Goal: Information Seeking & Learning: Learn about a topic

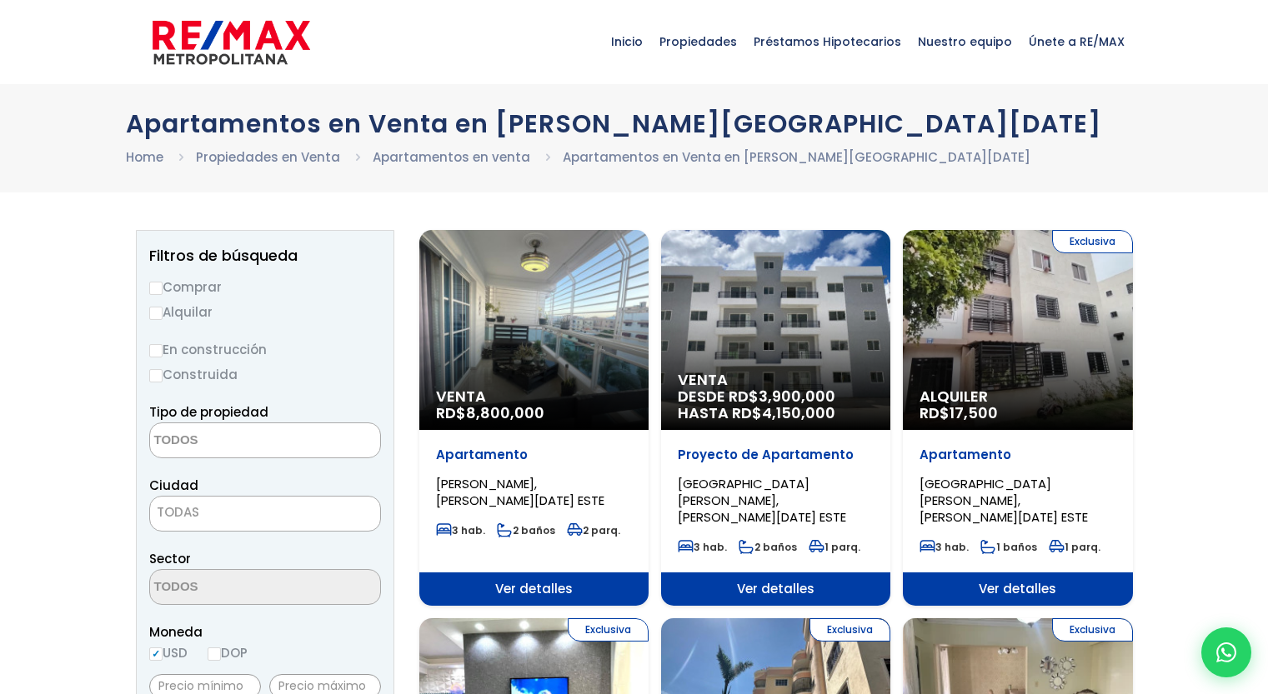
select select
click at [790, 331] on div "Venta DESDE RD$ 3,900,000 HASTA RD$ 4,150,000" at bounding box center [775, 330] width 229 height 200
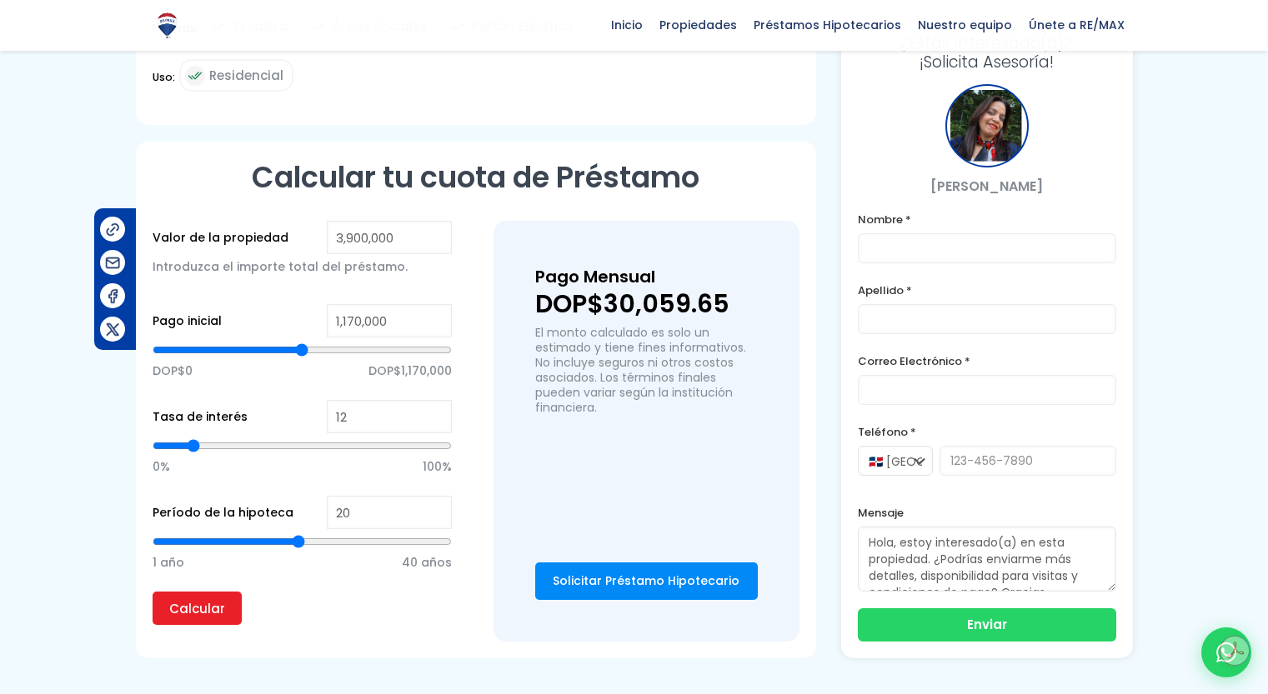
scroll to position [1032, 0]
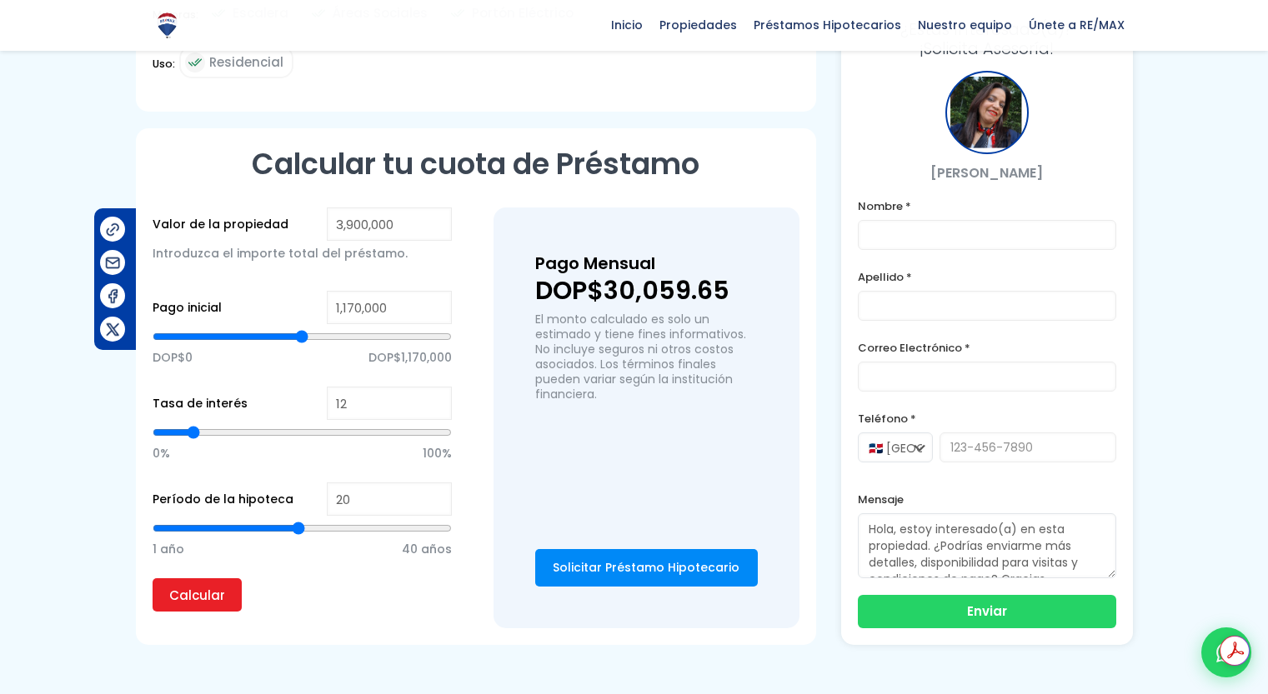
type input "21"
type input "22"
type input "23"
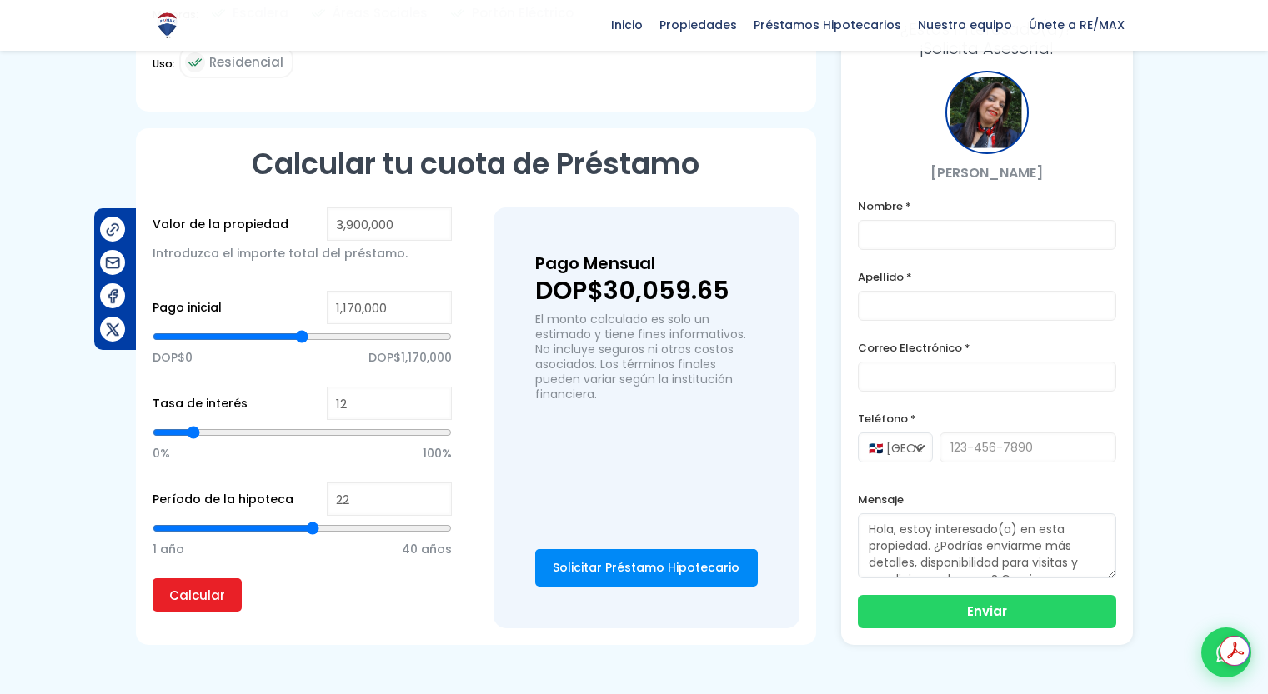
type input "23"
type input "24"
type input "25"
drag, startPoint x: 299, startPoint y: 489, endPoint x: 336, endPoint y: 487, distance: 36.8
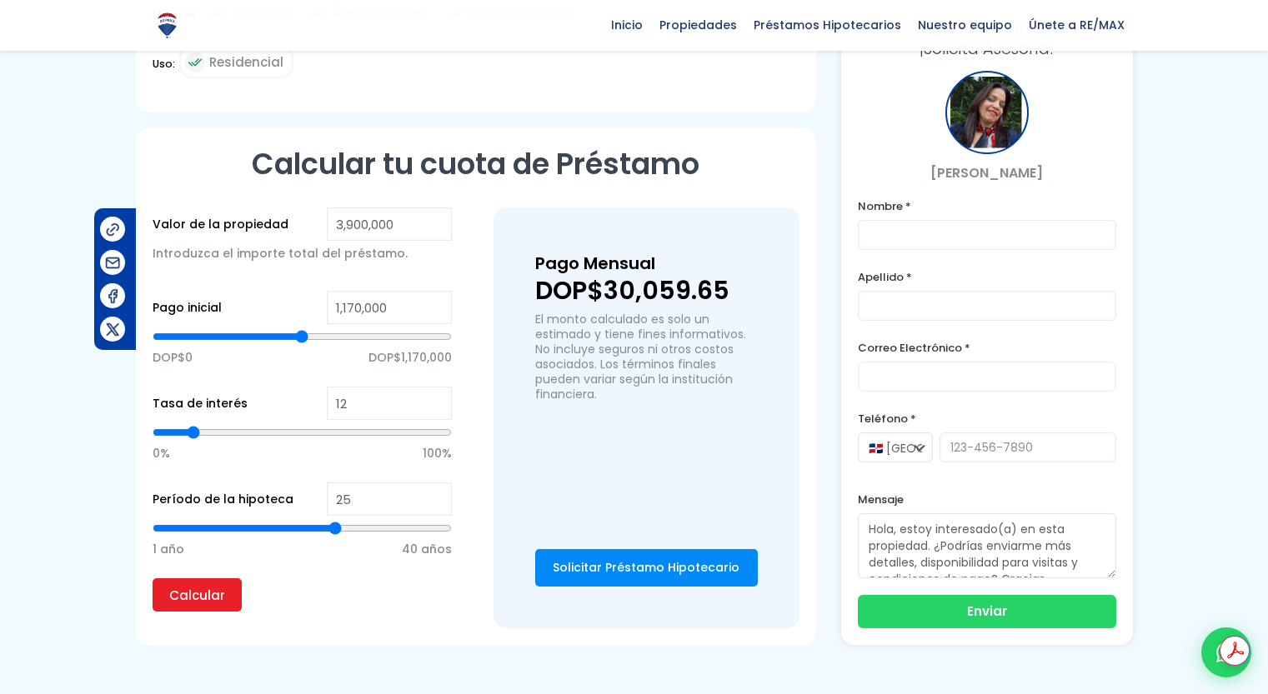
type input "25"
click at [336, 520] on input "range" at bounding box center [302, 528] width 299 height 17
type input "26"
type input "28"
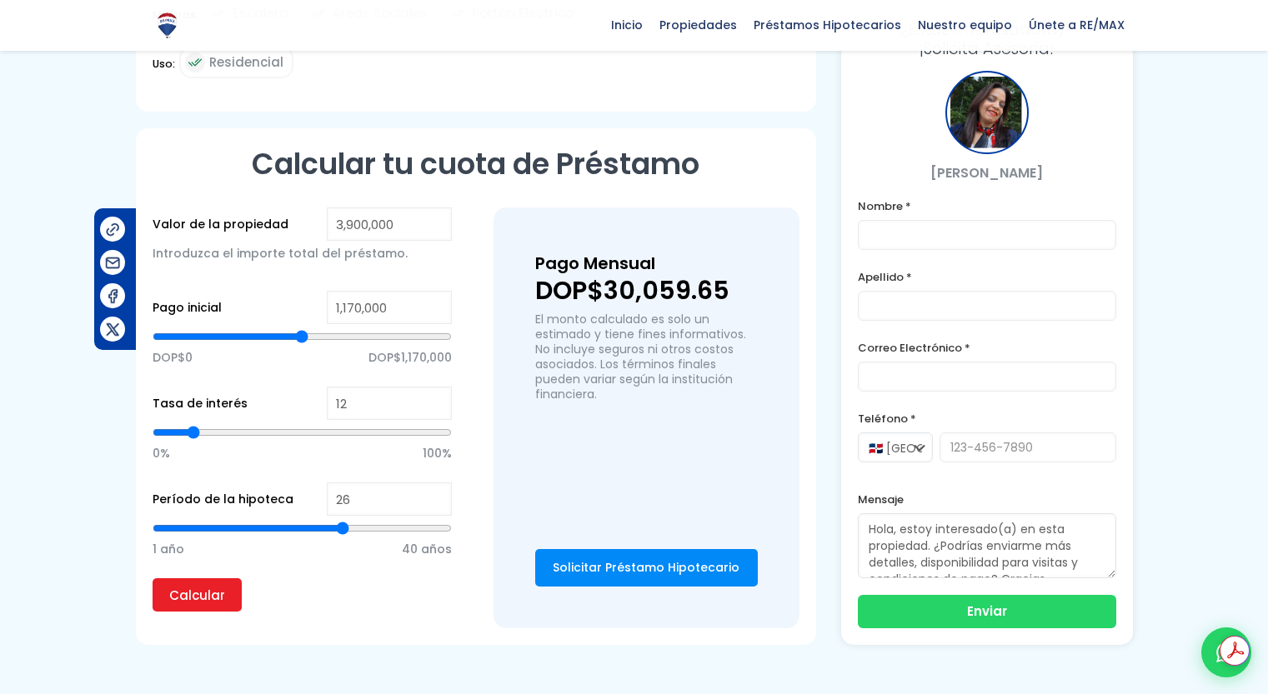
type input "28"
type input "29"
type input "30"
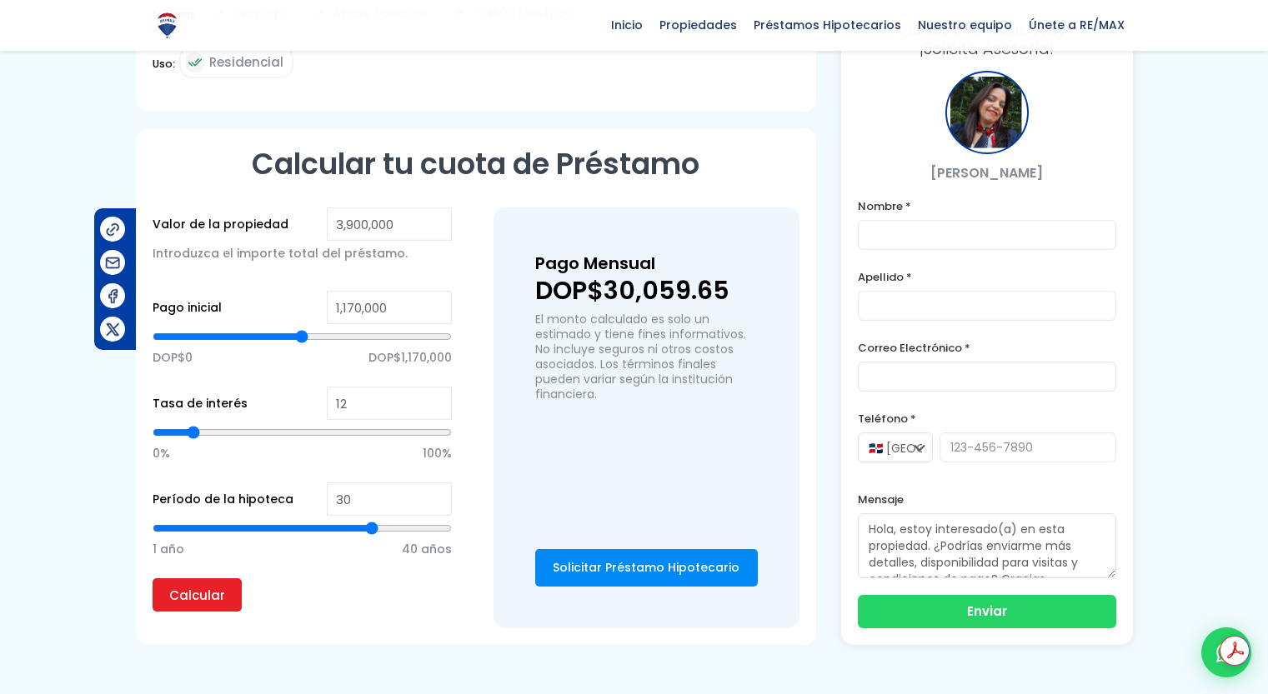
type input "31"
type input "32"
type input "33"
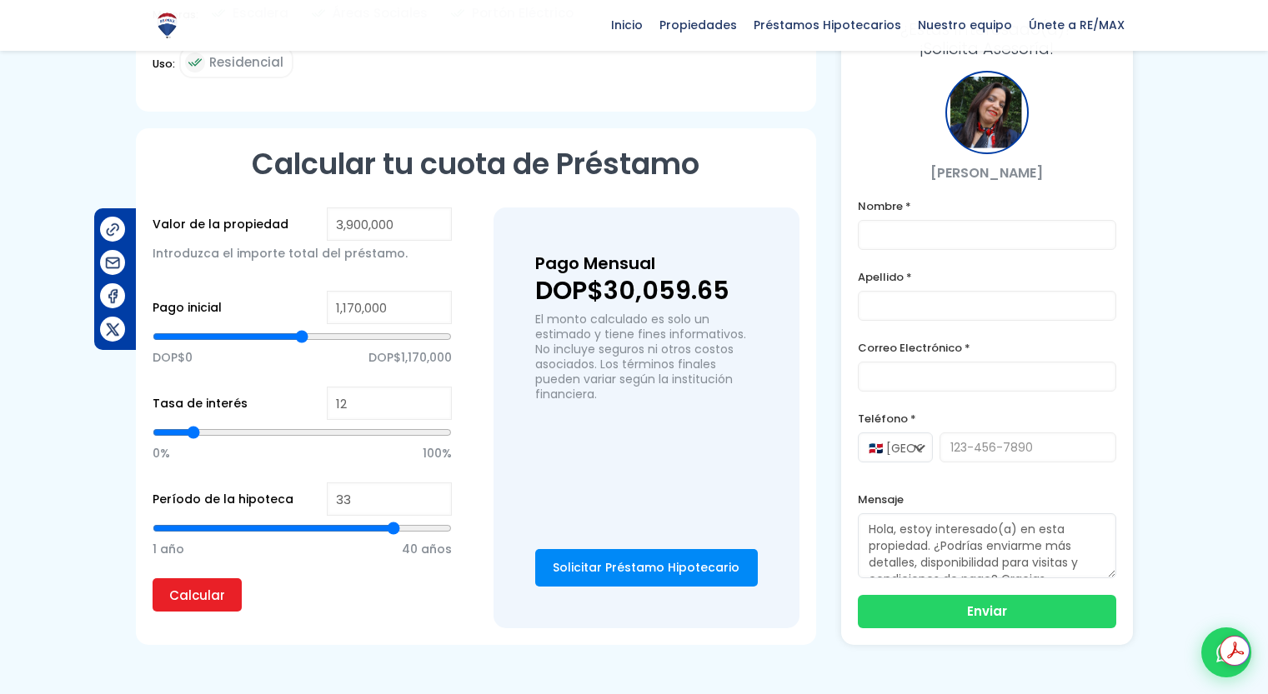
drag, startPoint x: 336, startPoint y: 487, endPoint x: 391, endPoint y: 479, distance: 55.5
type input "33"
click at [391, 520] on input "range" at bounding box center [302, 528] width 299 height 17
drag, startPoint x: 386, startPoint y: 479, endPoint x: 447, endPoint y: 463, distance: 62.9
click at [447, 483] on input "33" at bounding box center [389, 499] width 125 height 33
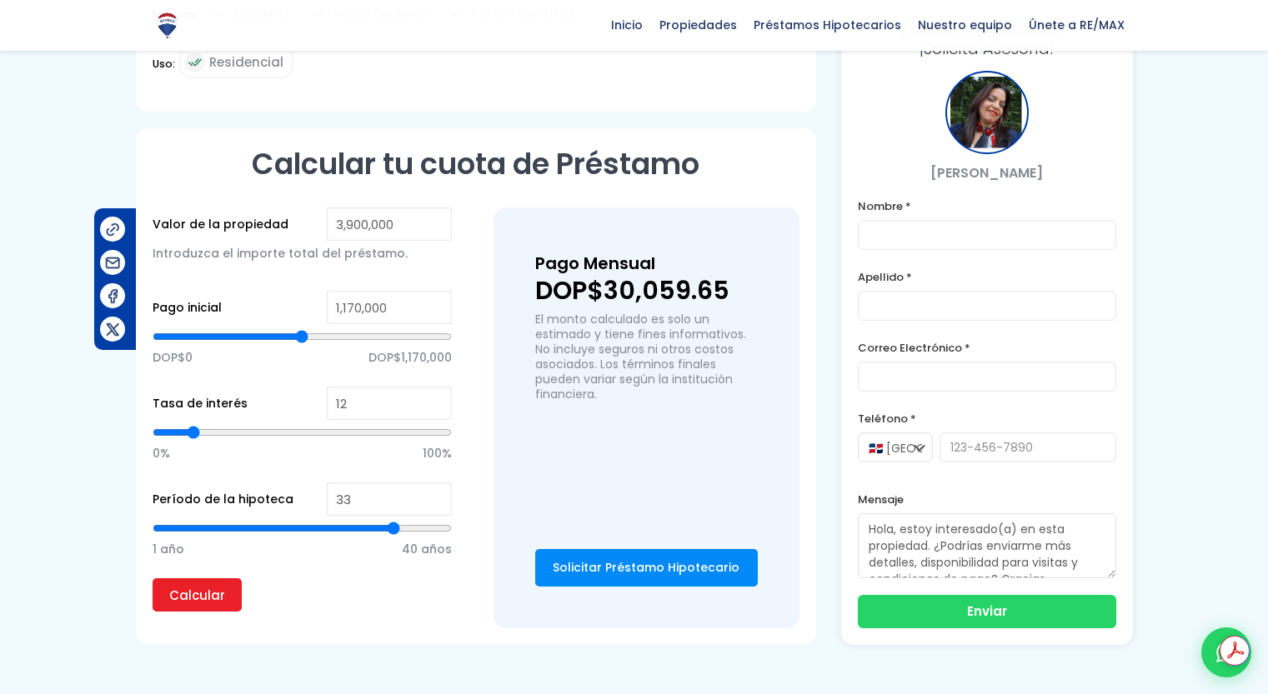
type input "34"
type input "35"
type input "36"
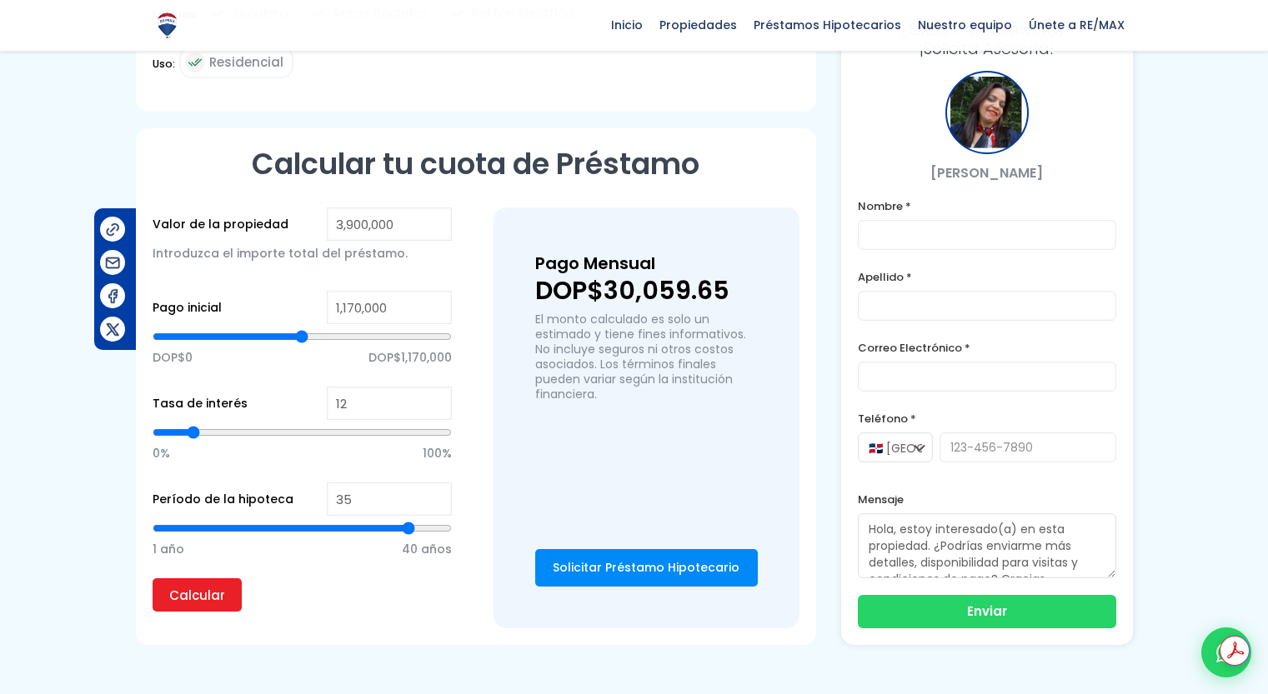
type input "36"
type input "37"
type input "38"
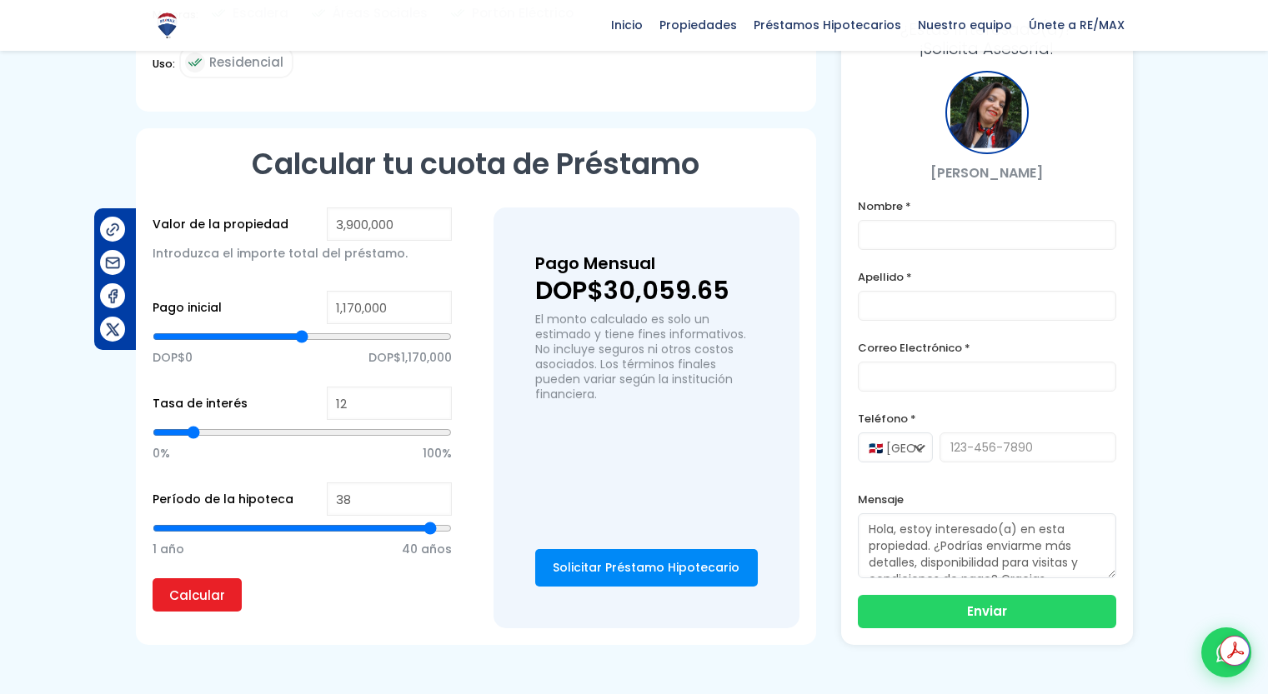
type input "39"
type input "40"
type input "39"
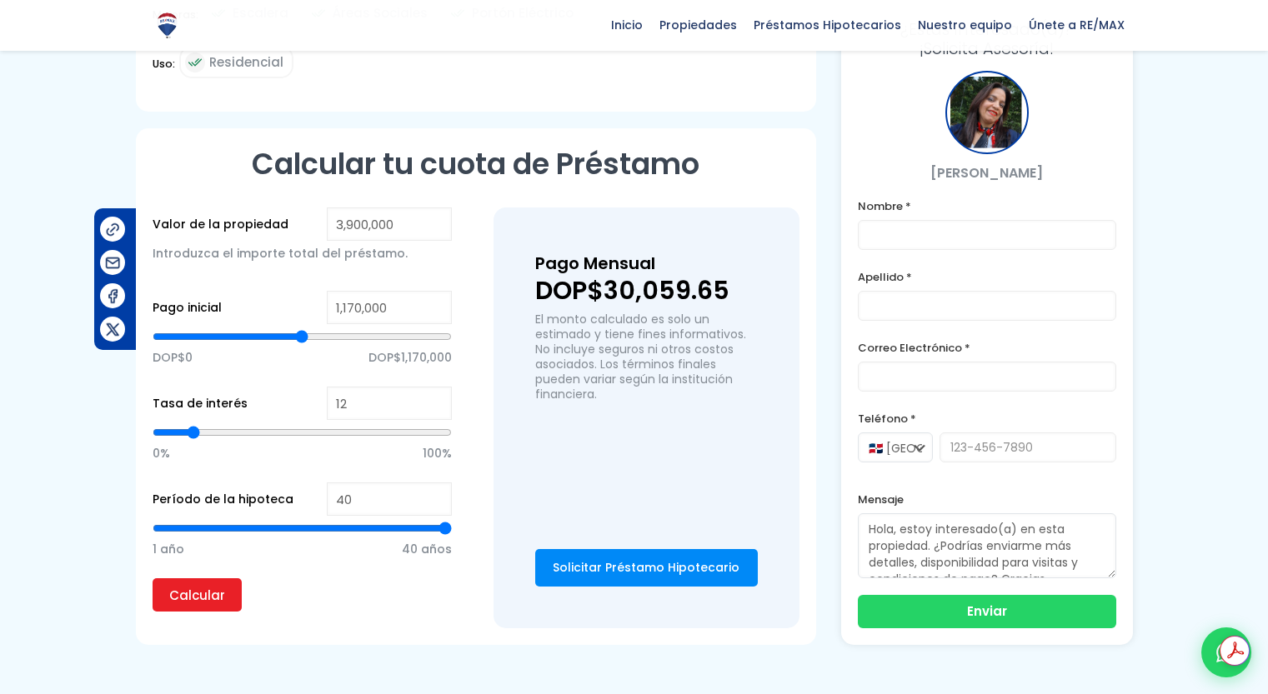
type input "39"
type input "38"
type input "37"
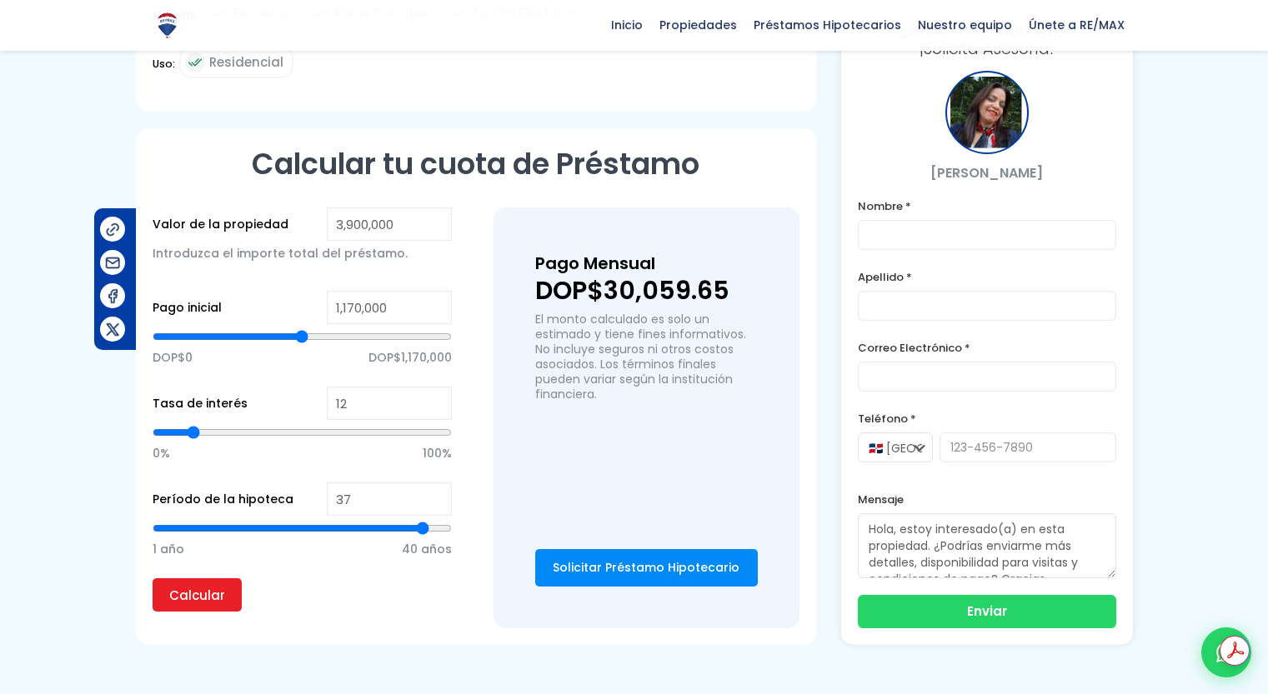
type input "35"
type input "34"
type input "33"
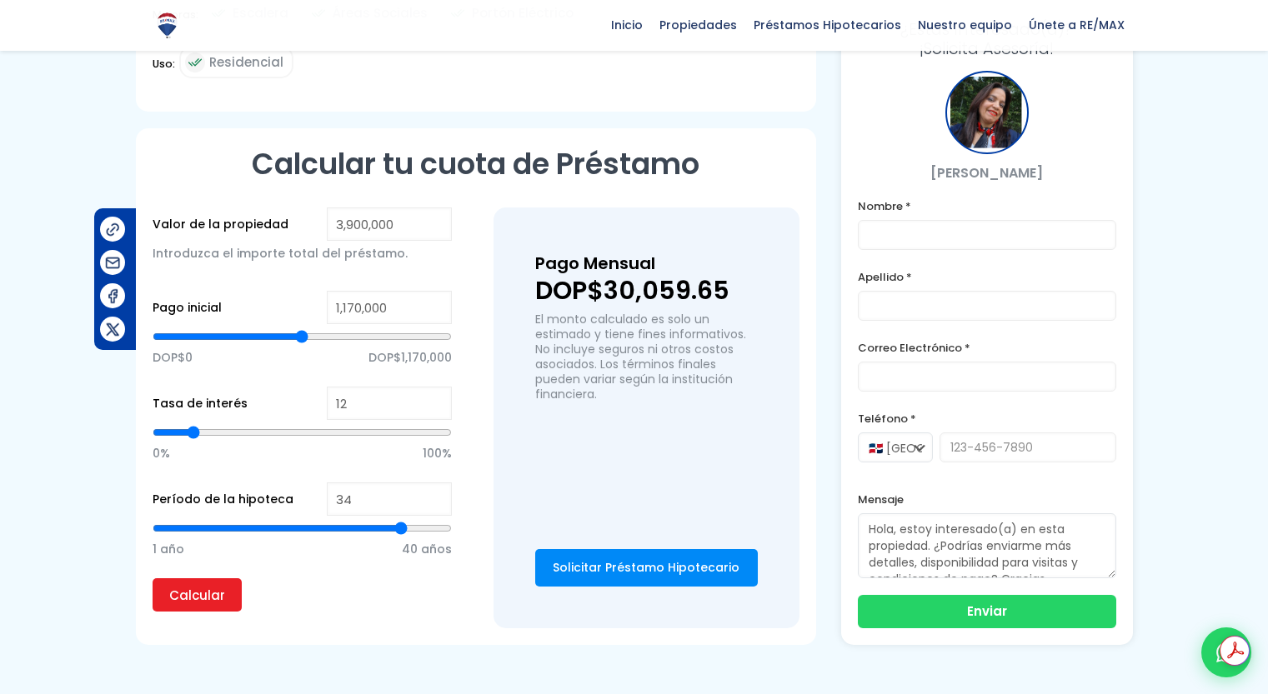
type input "33"
type input "32"
type input "31"
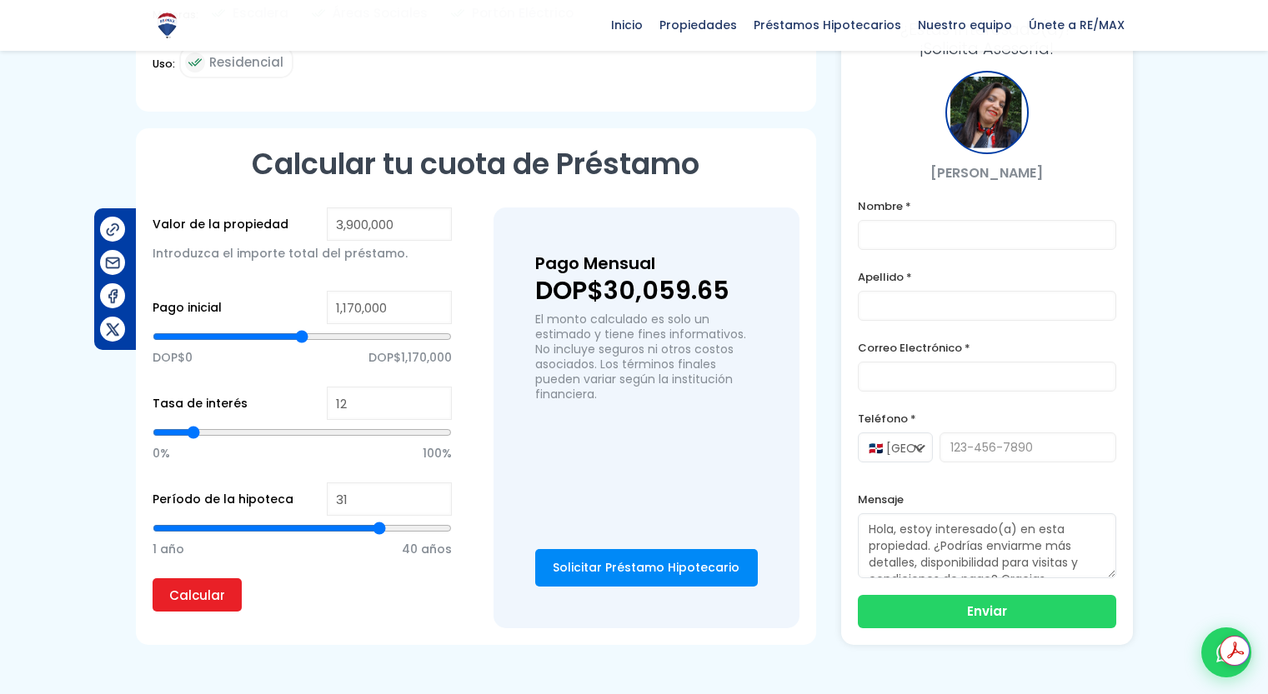
type input "30"
type input "29"
type input "28"
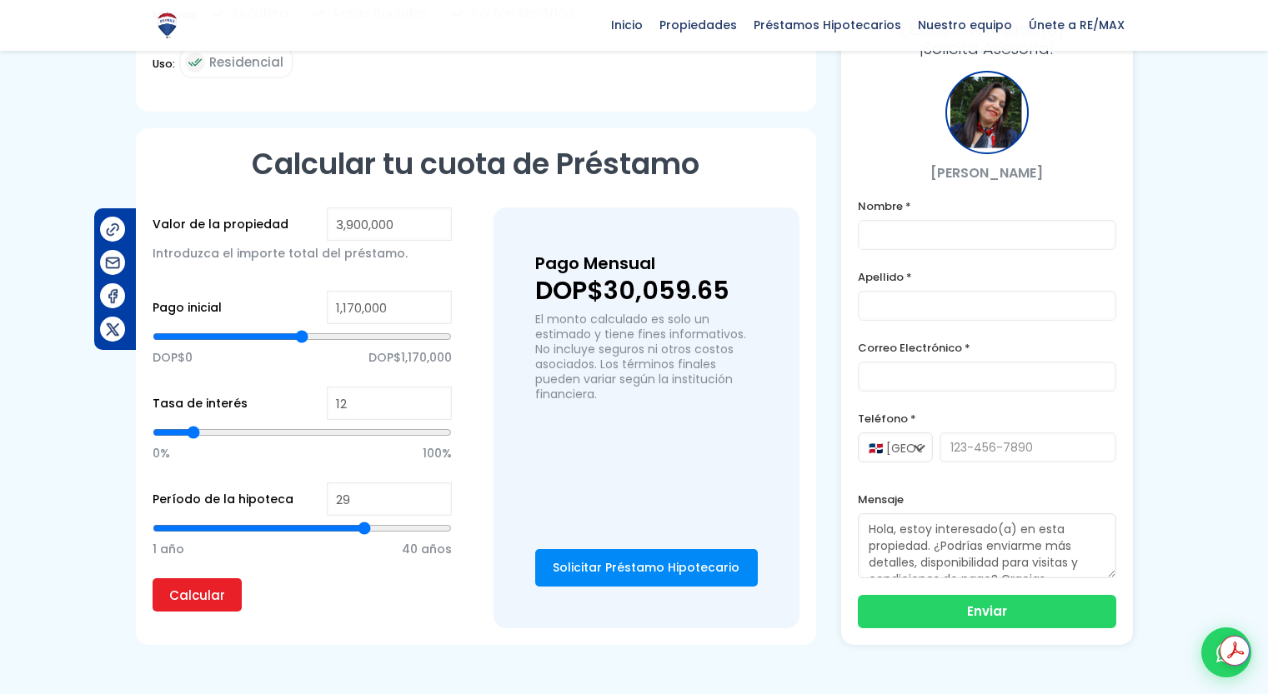
type input "28"
type input "27"
type input "26"
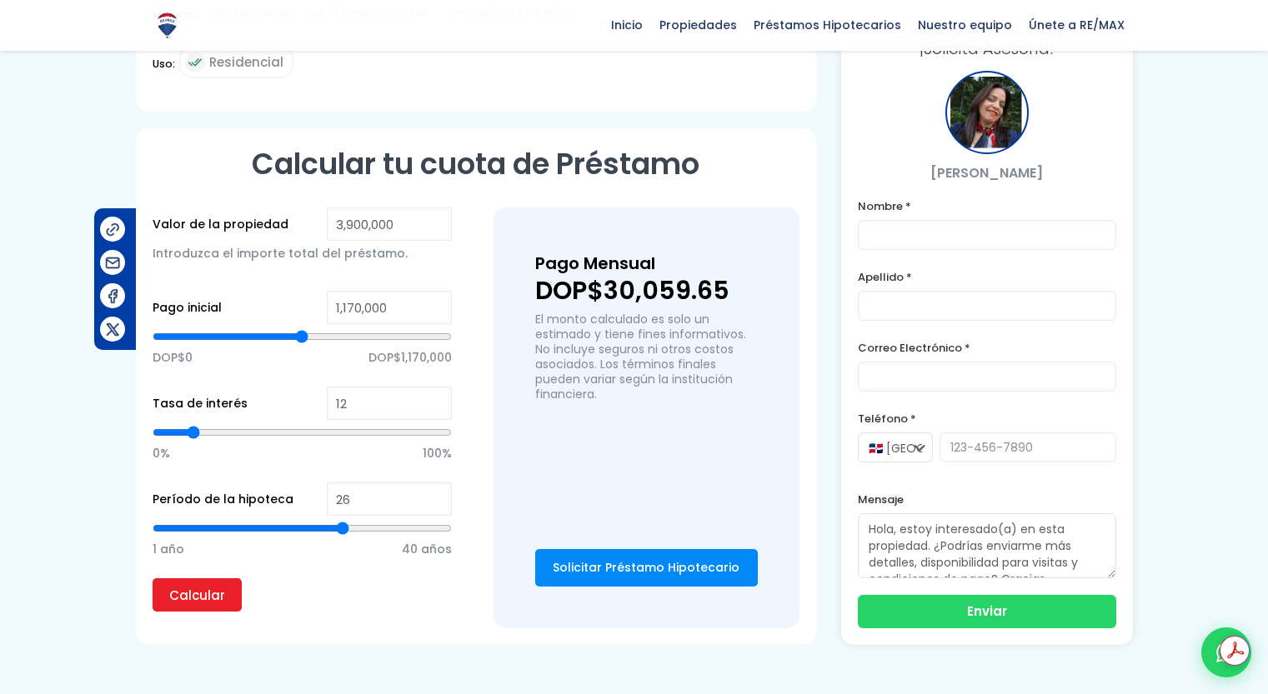
type input "25"
type input "24"
type input "23"
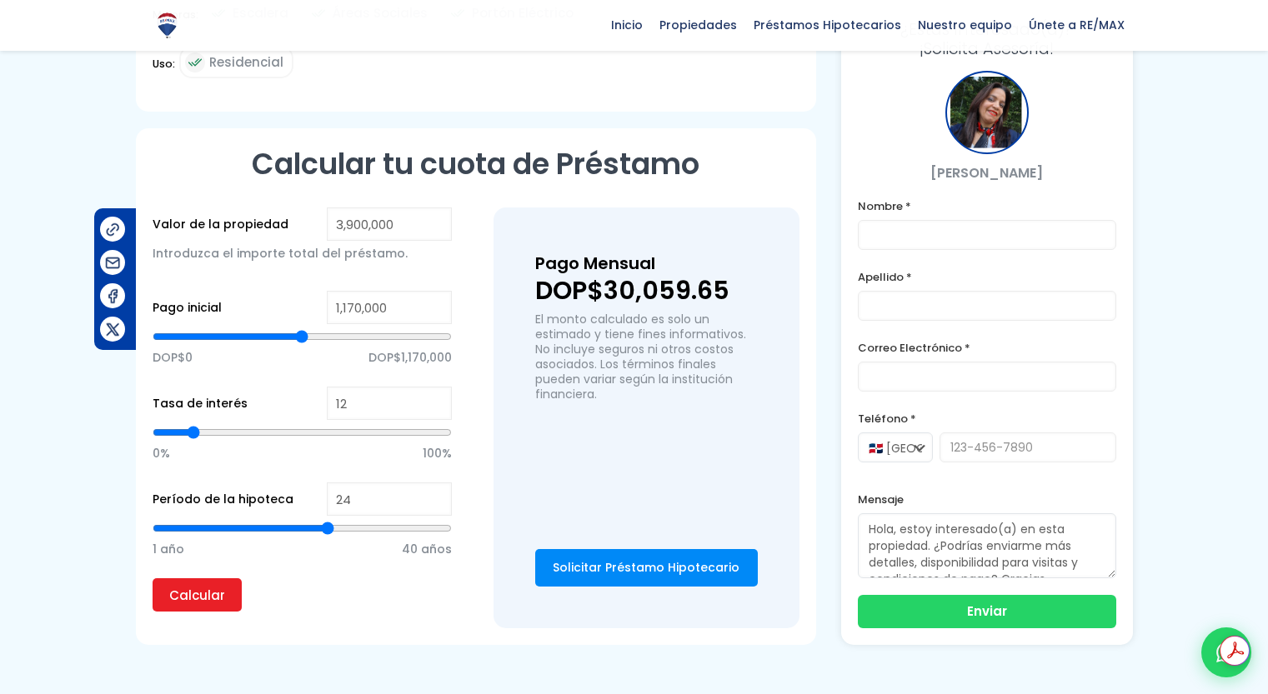
type input "23"
type input "22"
type input "21"
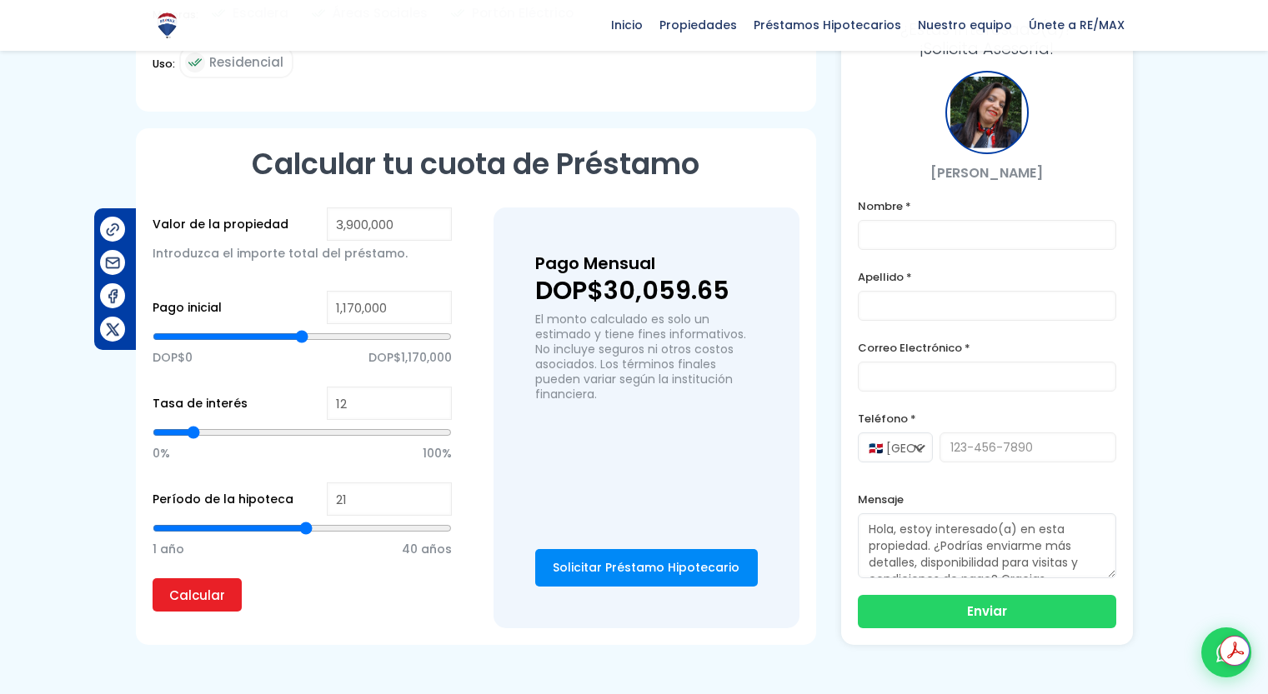
type input "20"
type input "19"
type input "18"
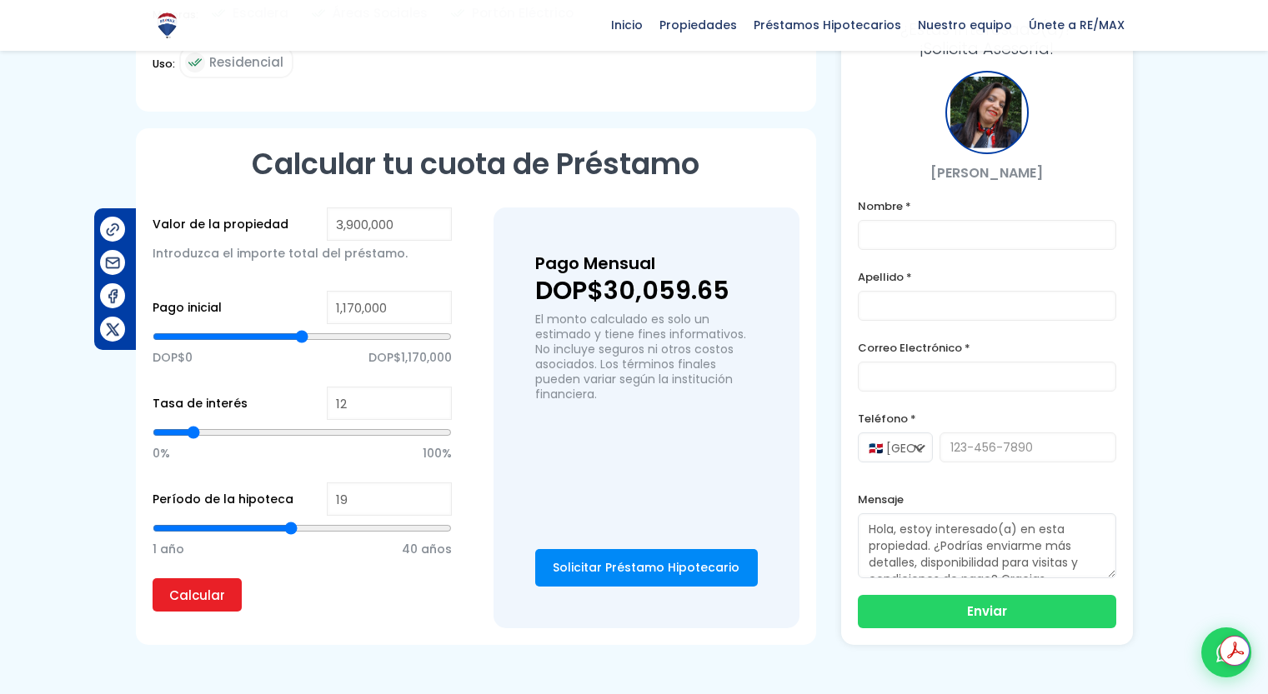
type input "18"
type input "17"
type input "16"
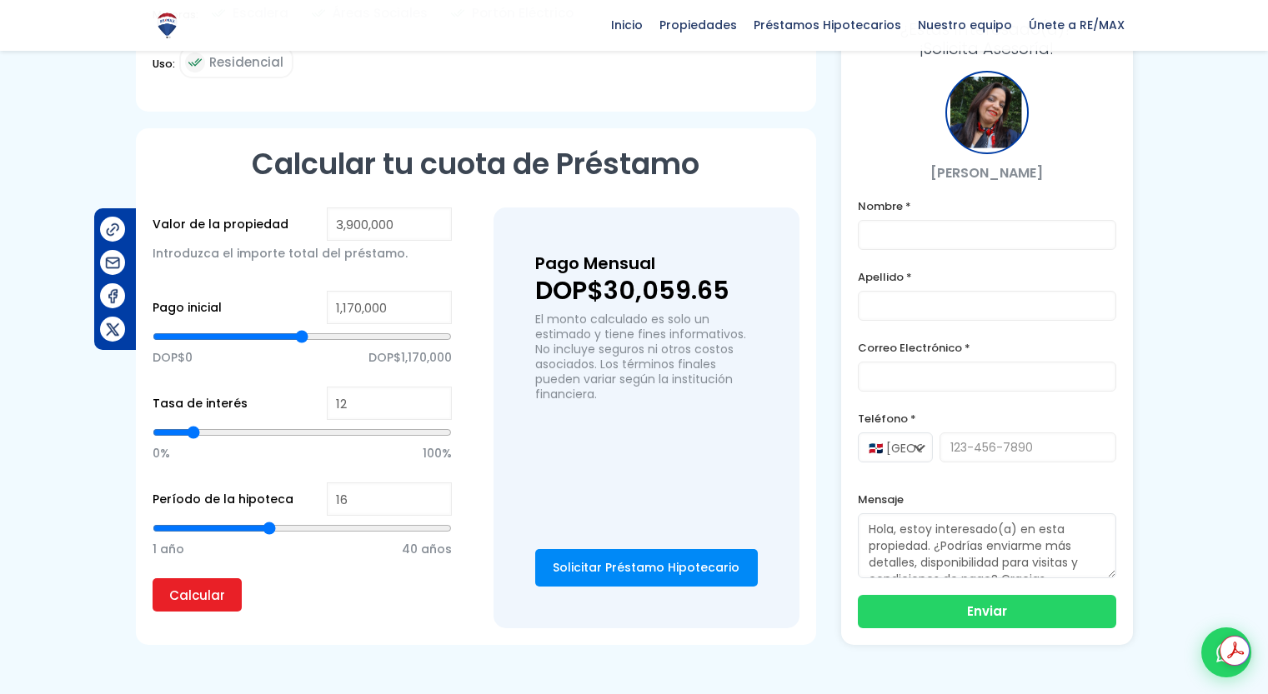
type input "15"
type input "14"
type input "13"
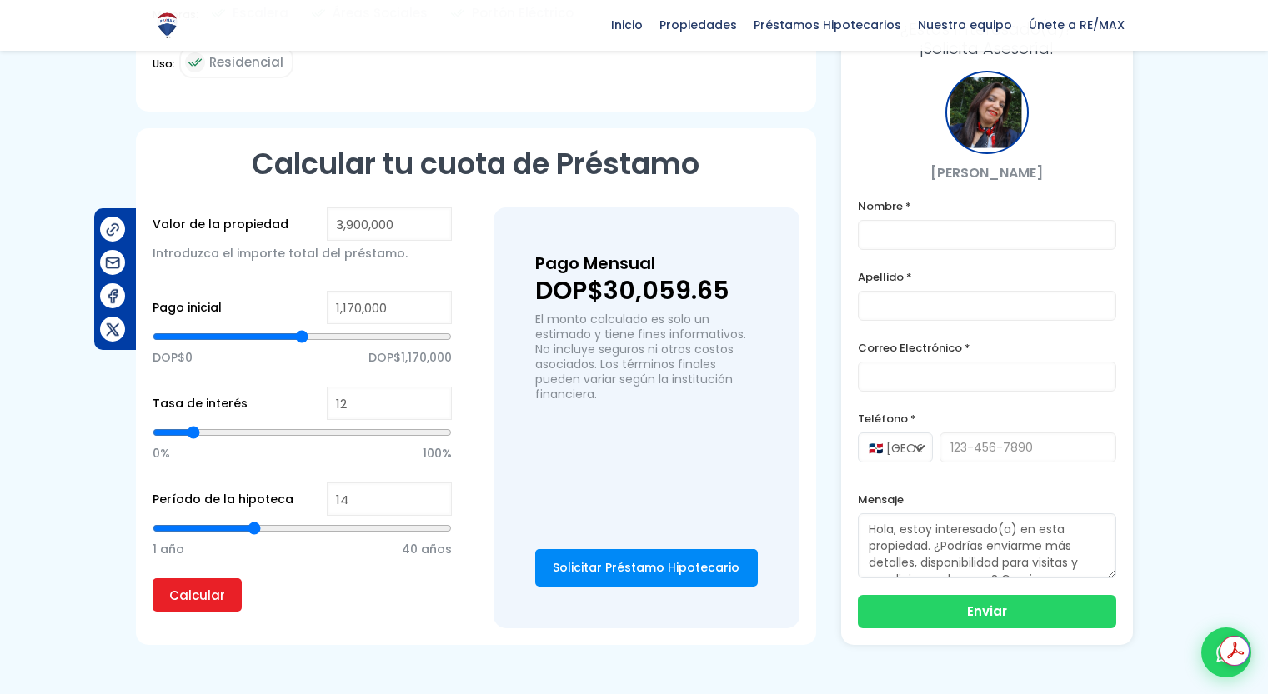
type input "13"
type input "12"
type input "11"
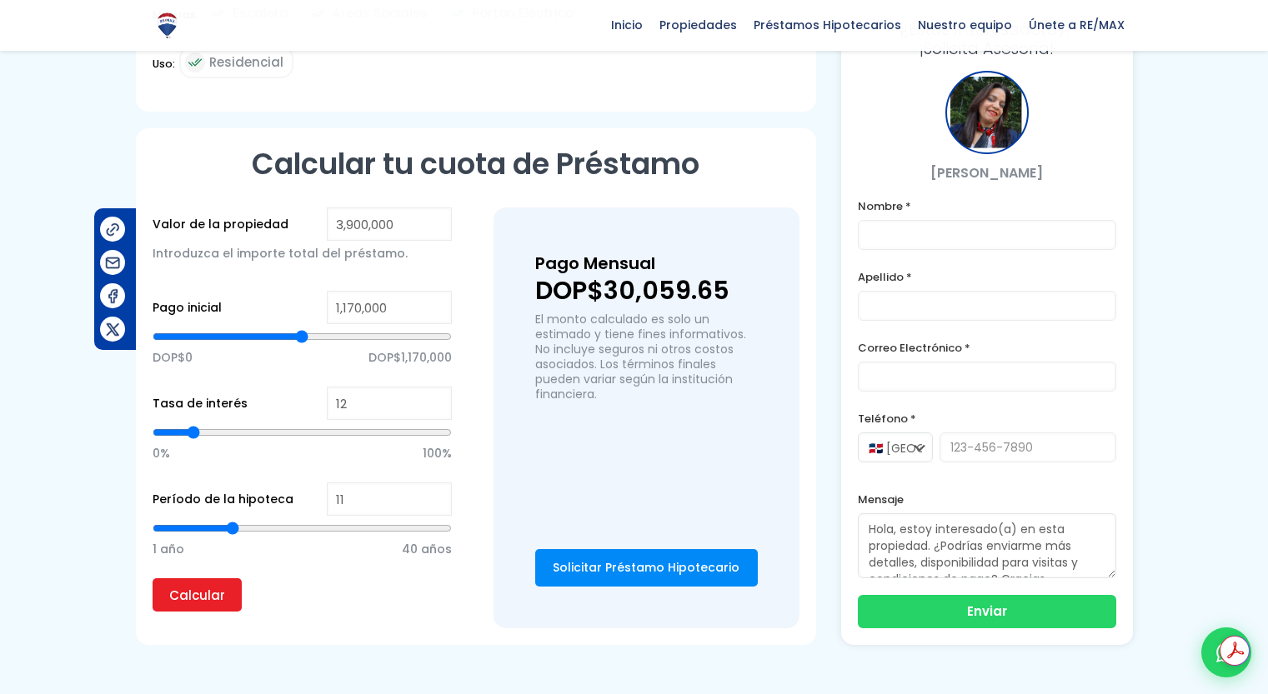
type input "10"
type input "9"
type input "8"
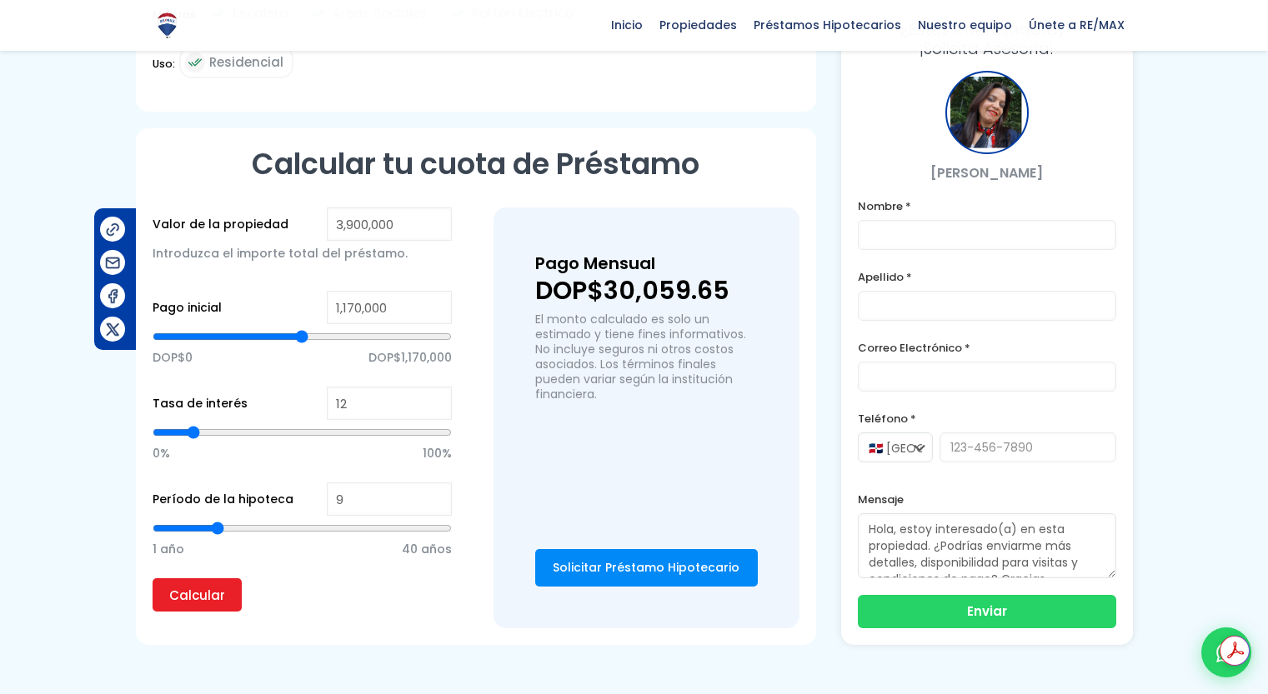
type input "8"
type input "7"
type input "6"
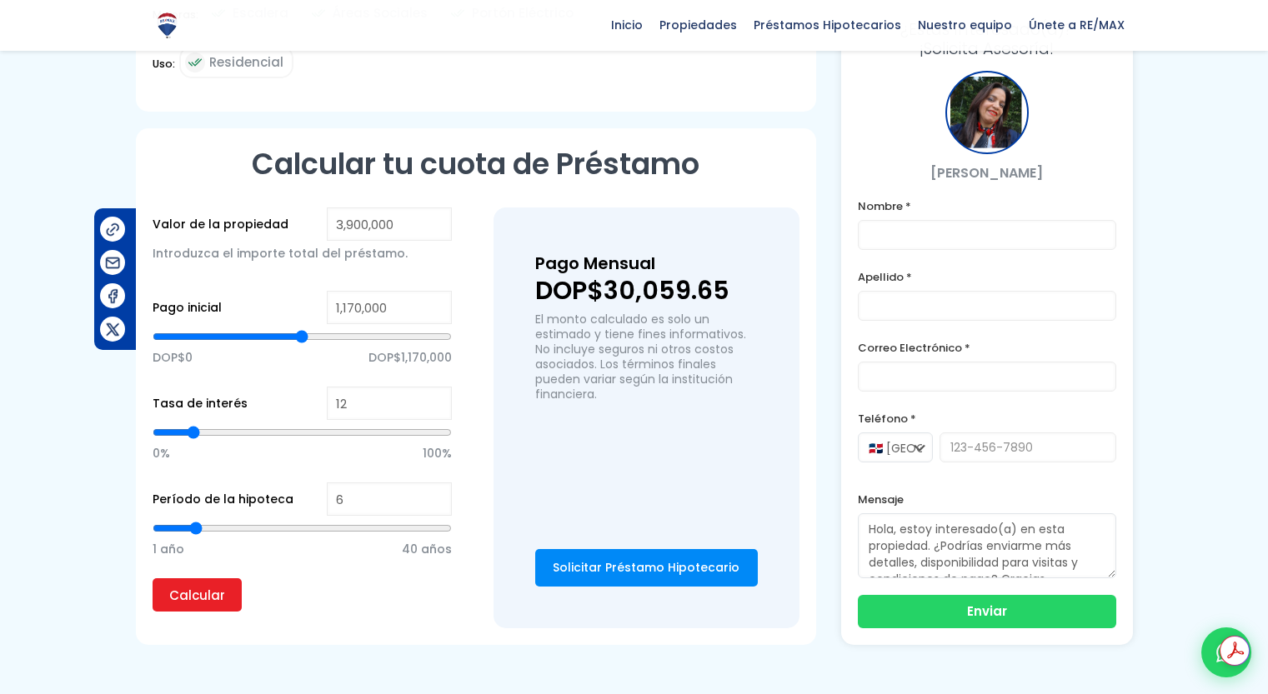
type input "5"
type input "6"
type input "7"
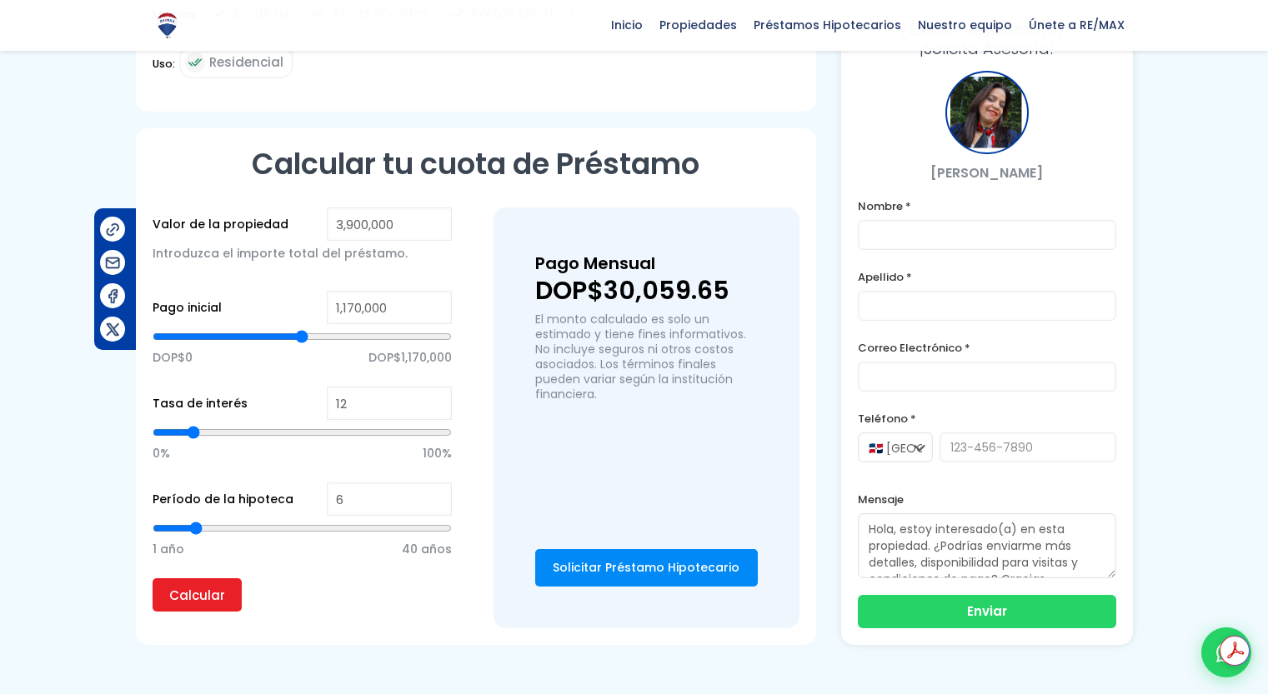
type input "7"
type input "8"
type input "10"
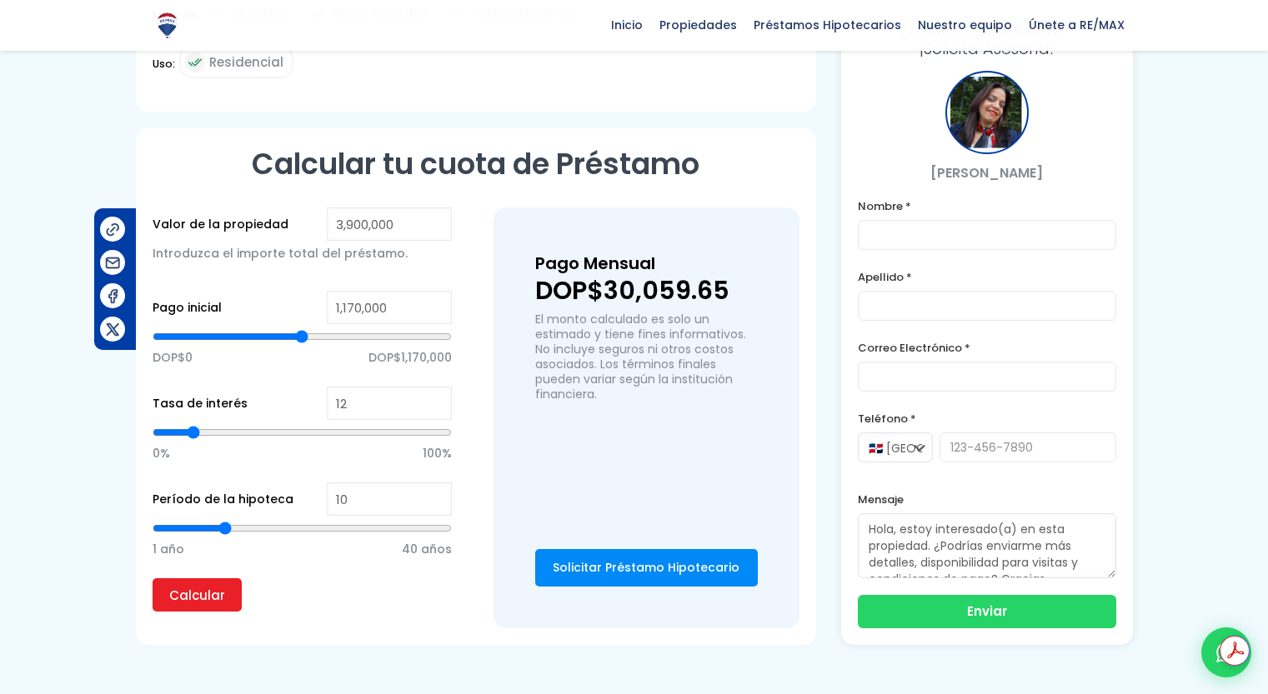
type input "12"
type input "13"
type input "15"
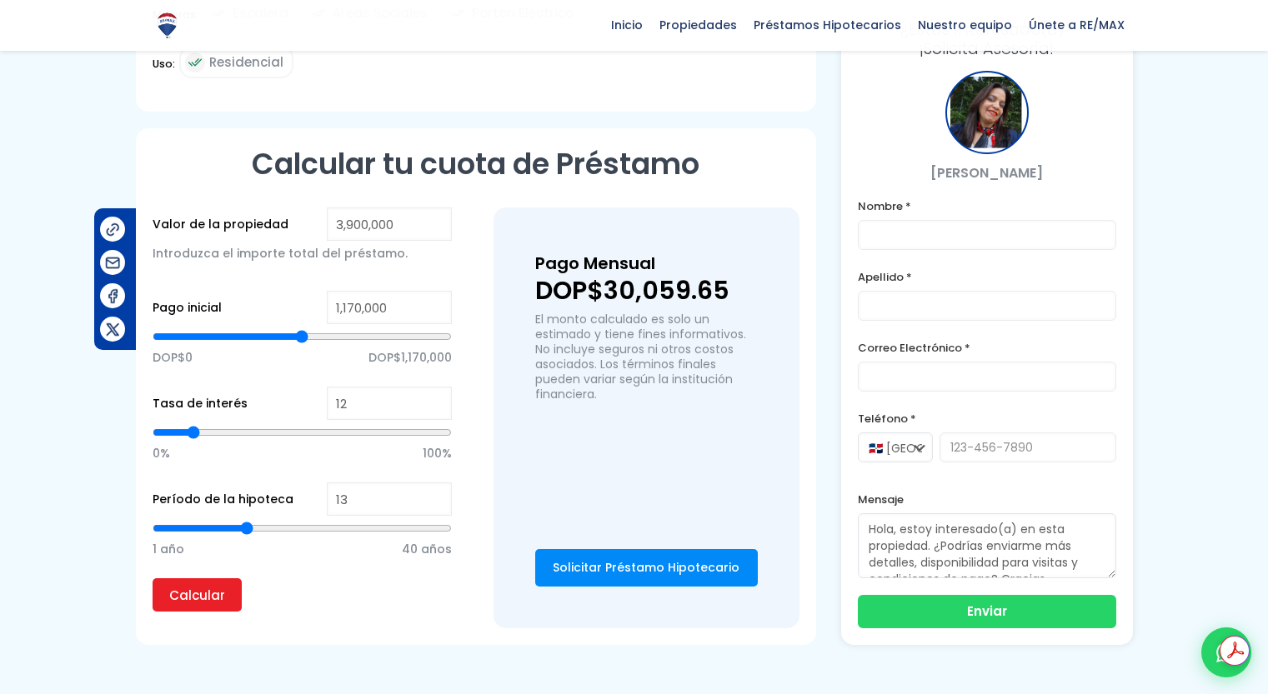
type input "15"
type input "16"
type input "17"
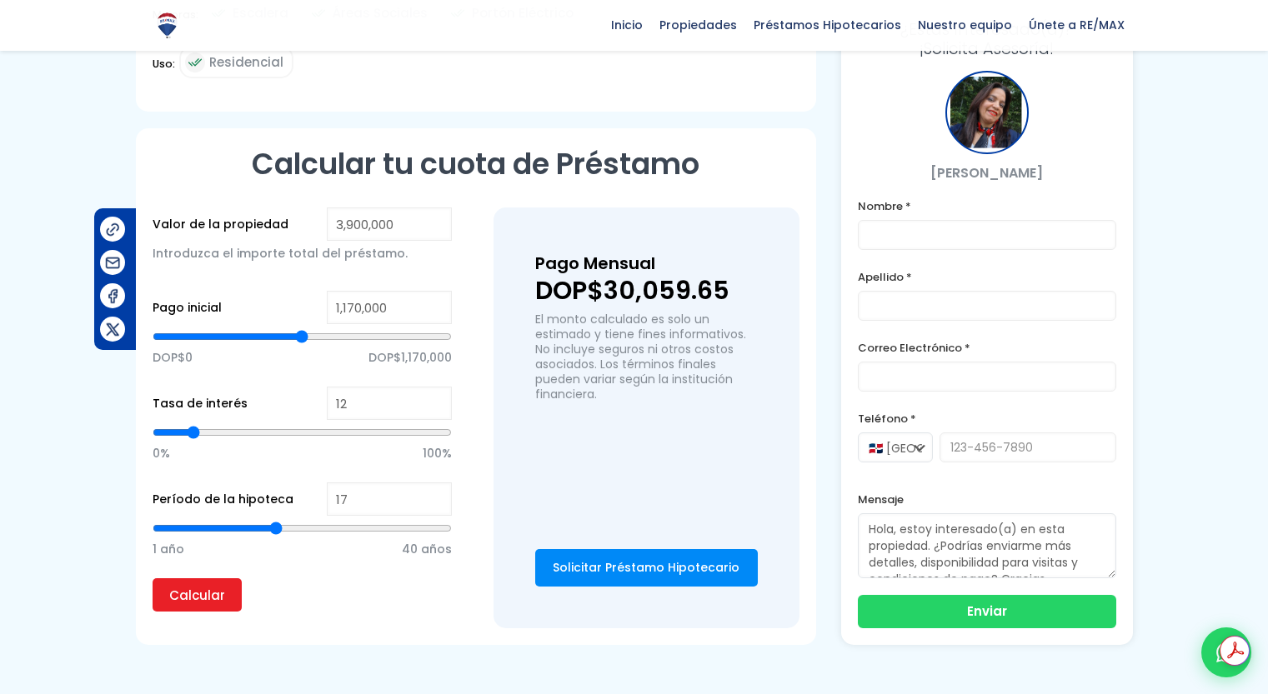
type input "18"
type input "19"
type input "20"
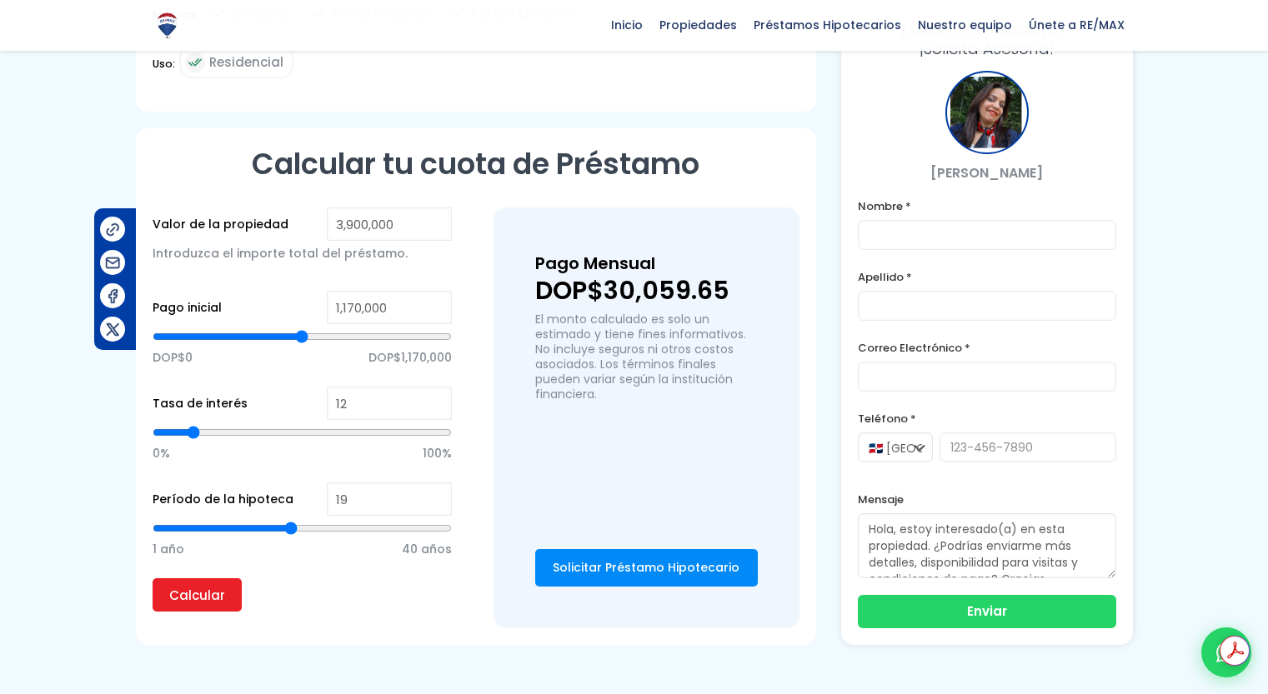
type input "20"
type input "21"
type input "20"
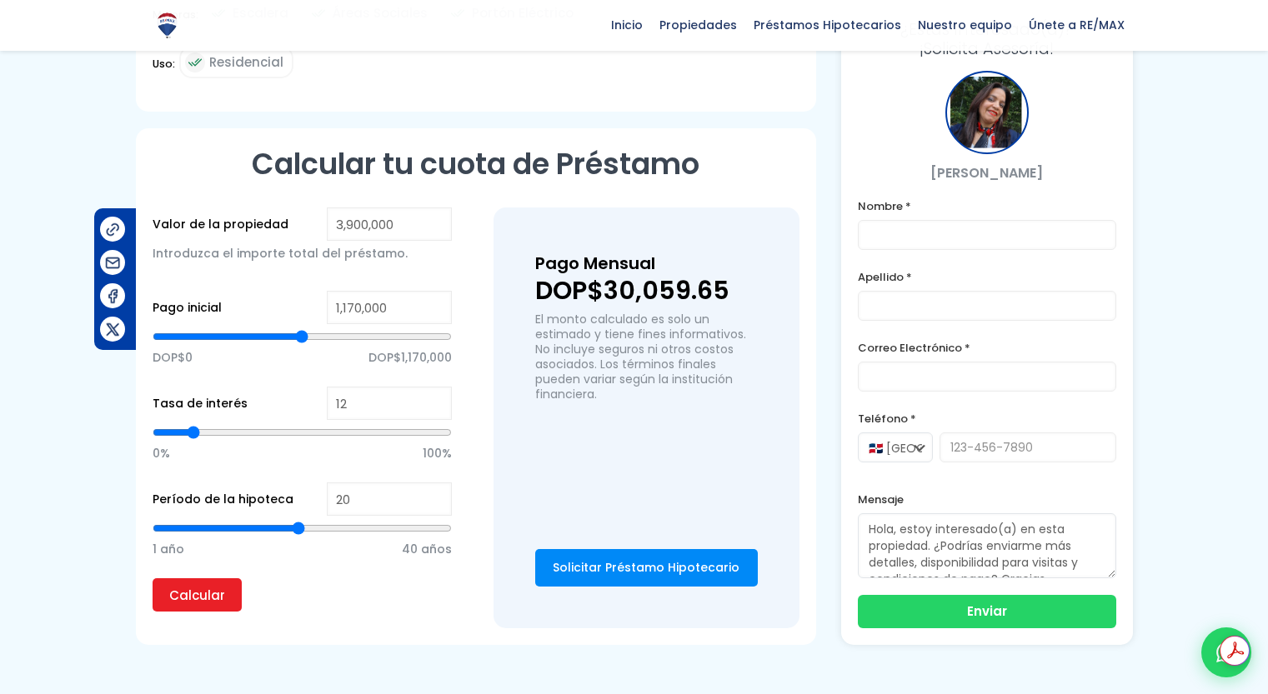
type input "19"
type input "20"
type input "21"
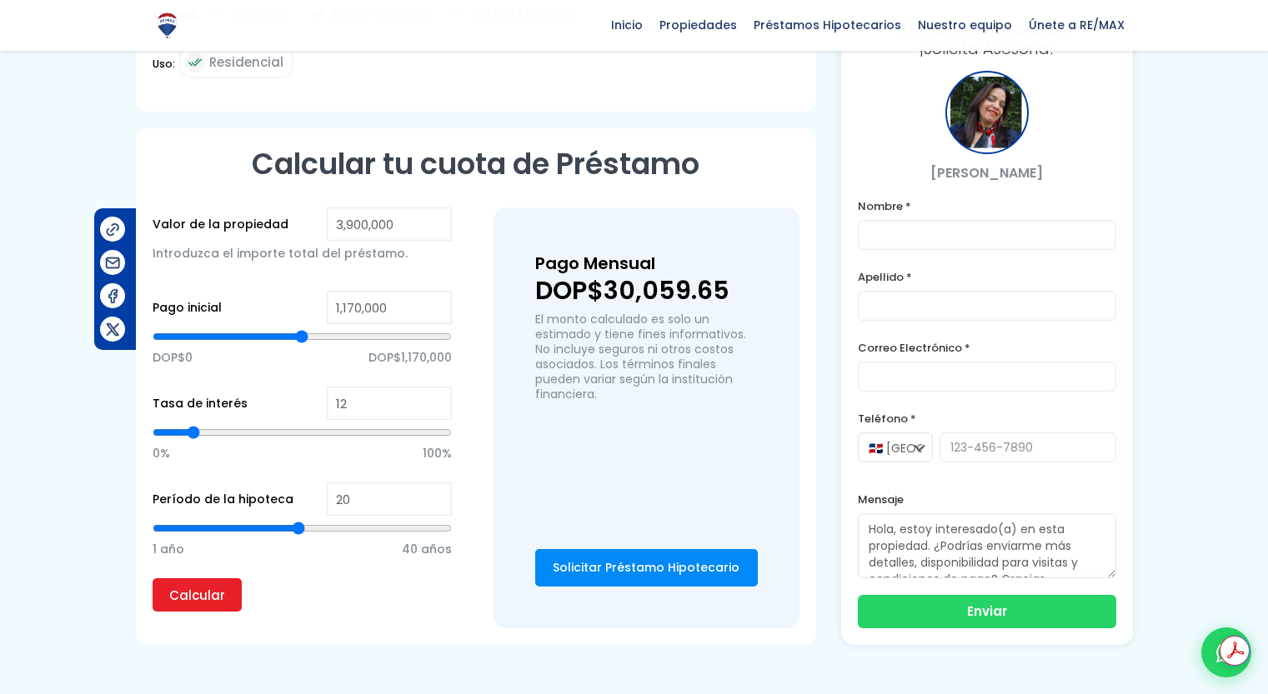
type input "21"
type input "20"
drag, startPoint x: 392, startPoint y: 493, endPoint x: 298, endPoint y: 503, distance: 93.9
type input "20"
click at [298, 520] on input "range" at bounding box center [302, 528] width 299 height 17
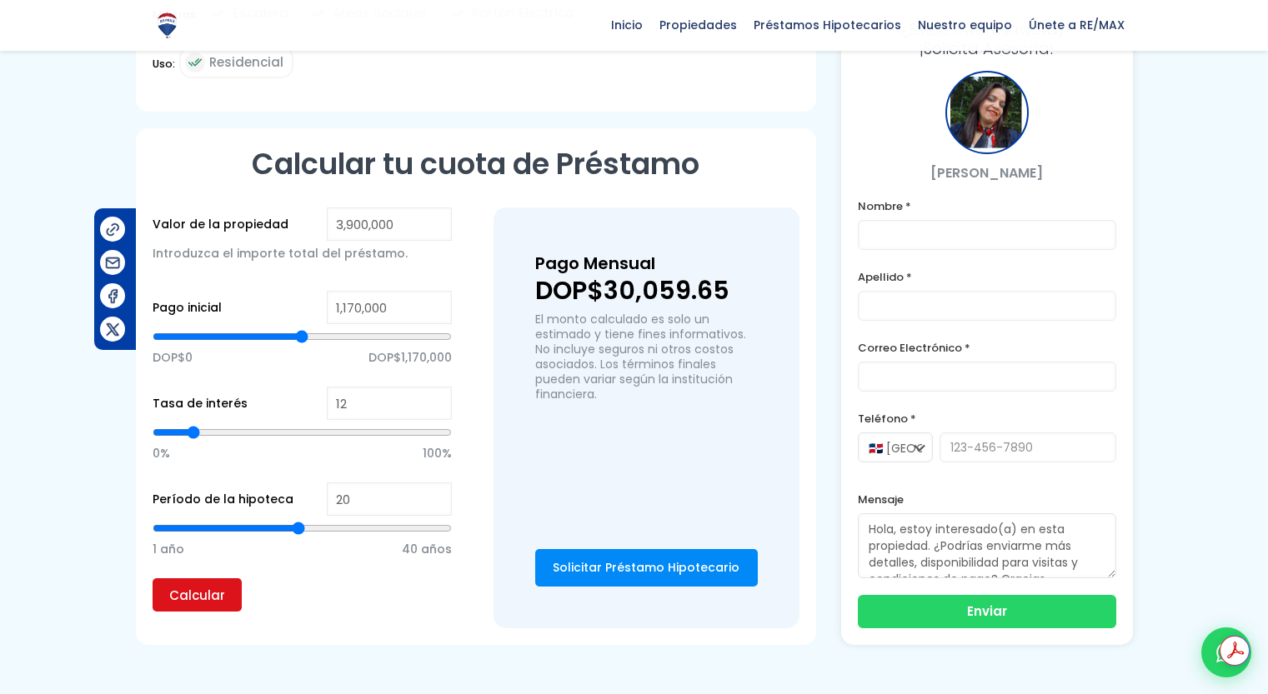
click at [228, 578] on input "Calcular" at bounding box center [197, 594] width 89 height 33
type input "21"
type input "22"
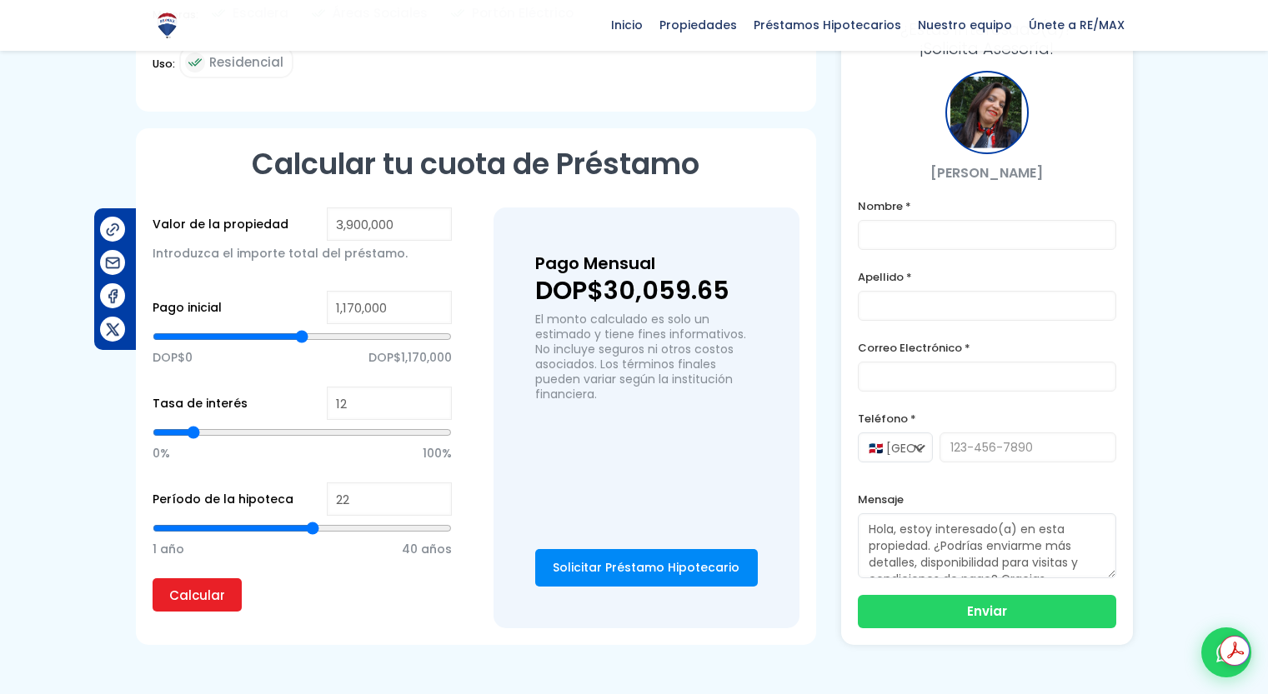
type input "23"
drag, startPoint x: 295, startPoint y: 489, endPoint x: 317, endPoint y: 488, distance: 21.7
type input "23"
click at [317, 520] on input "range" at bounding box center [302, 528] width 299 height 17
type input "24"
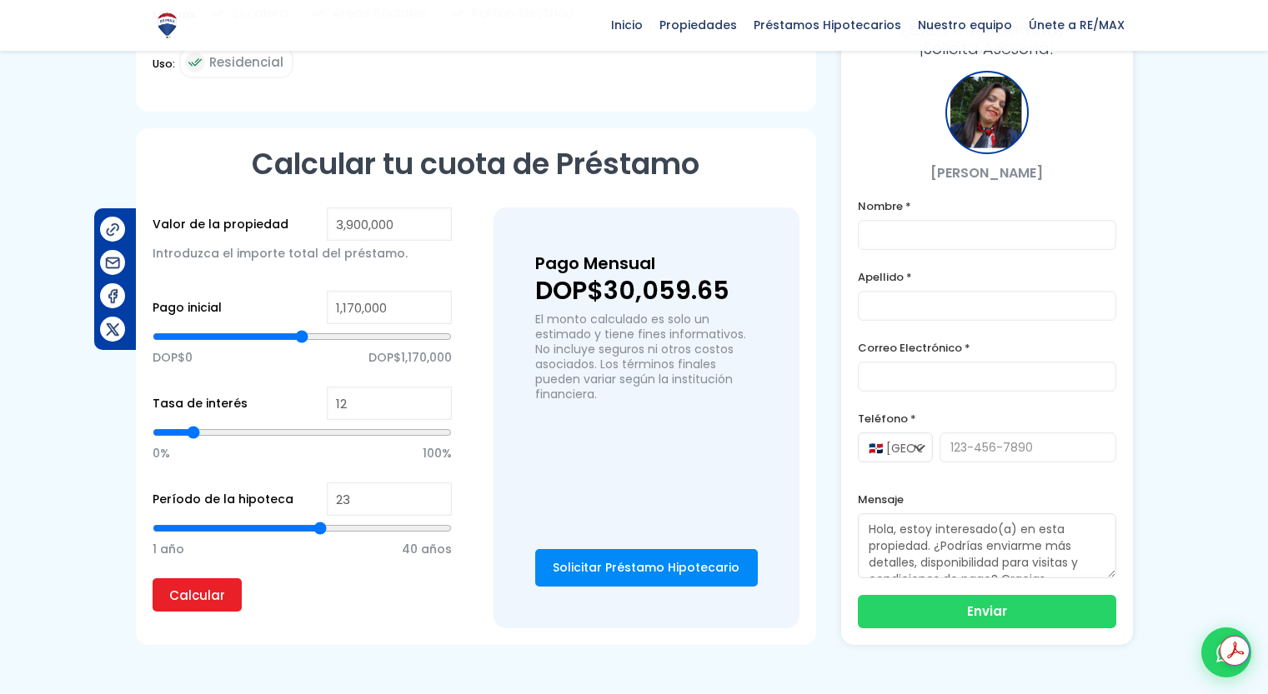
type input "24"
type input "25"
type input "26"
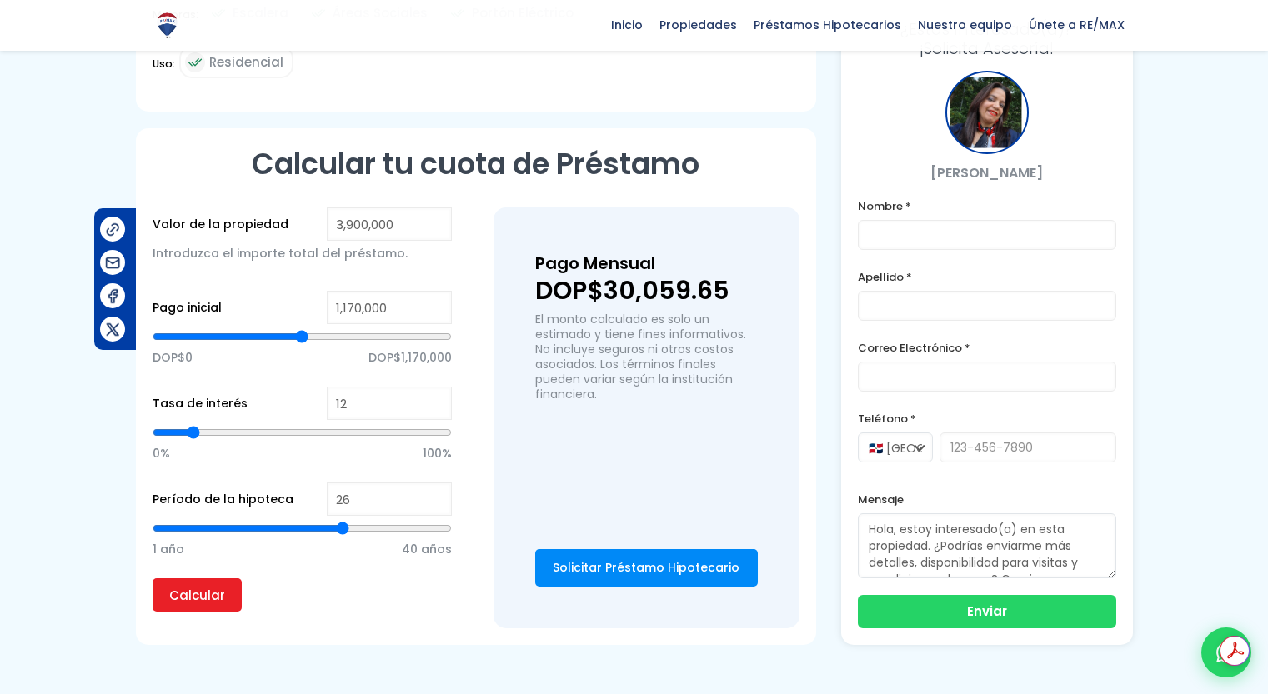
type input "27"
type input "28"
type input "29"
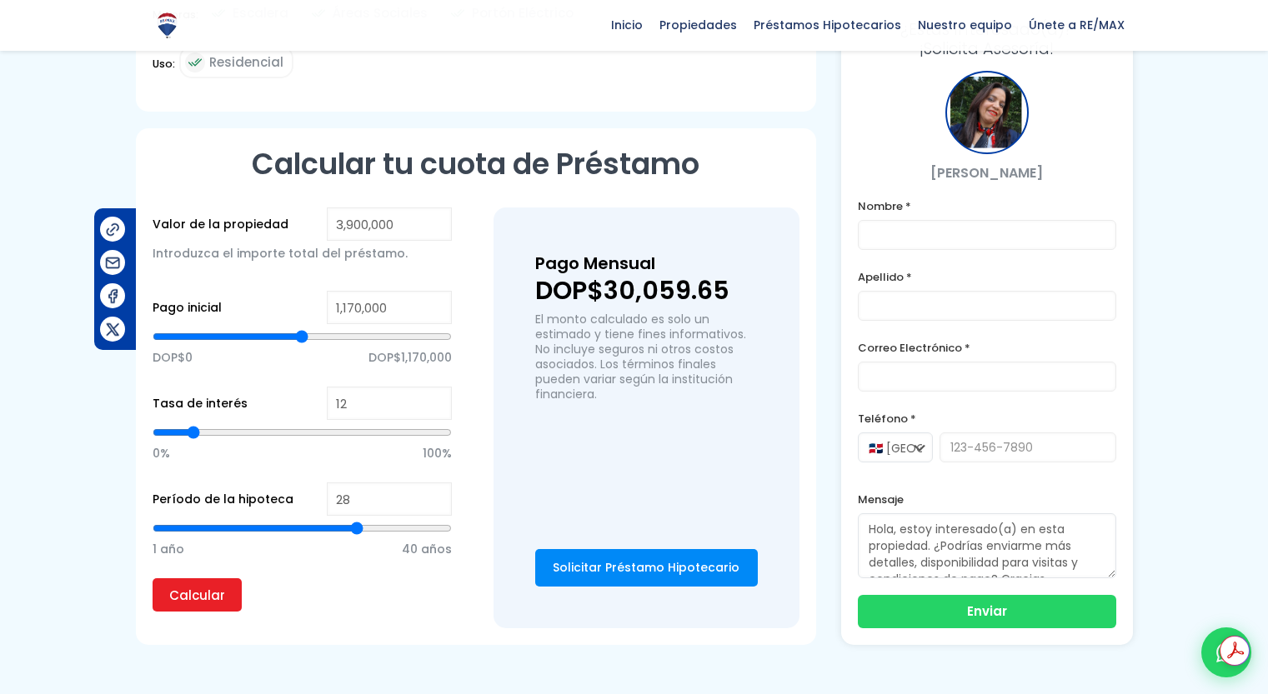
type input "29"
type input "30"
type input "31"
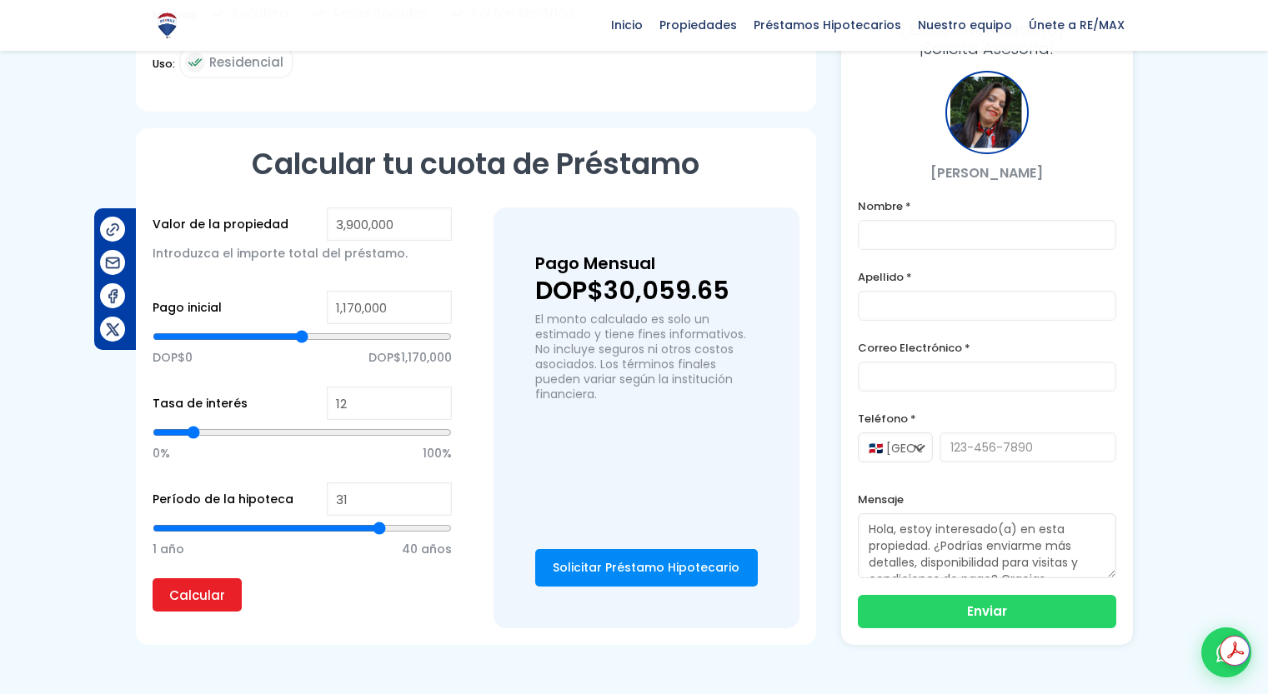
type input "32"
type input "31"
drag, startPoint x: 324, startPoint y: 491, endPoint x: 210, endPoint y: 555, distance: 131.0
type input "31"
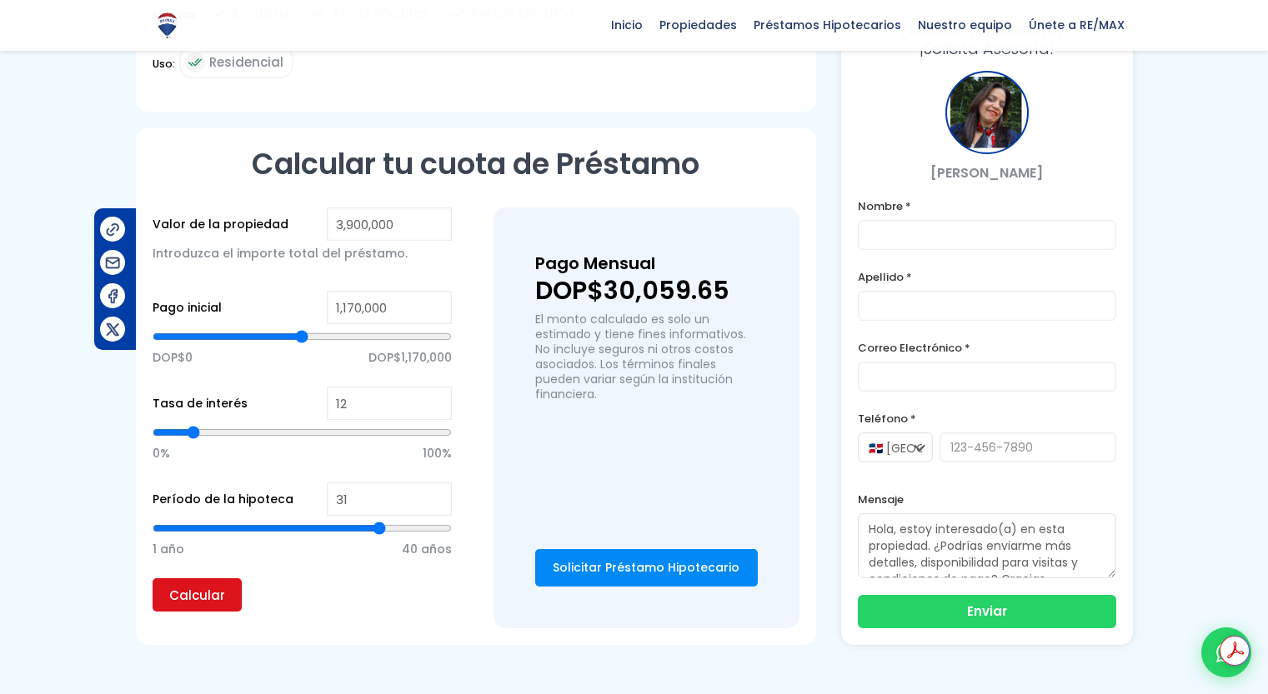
click at [380, 520] on input "range" at bounding box center [302, 528] width 299 height 17
click at [170, 578] on input "Calcular" at bounding box center [197, 594] width 89 height 33
type input "33"
type input "35"
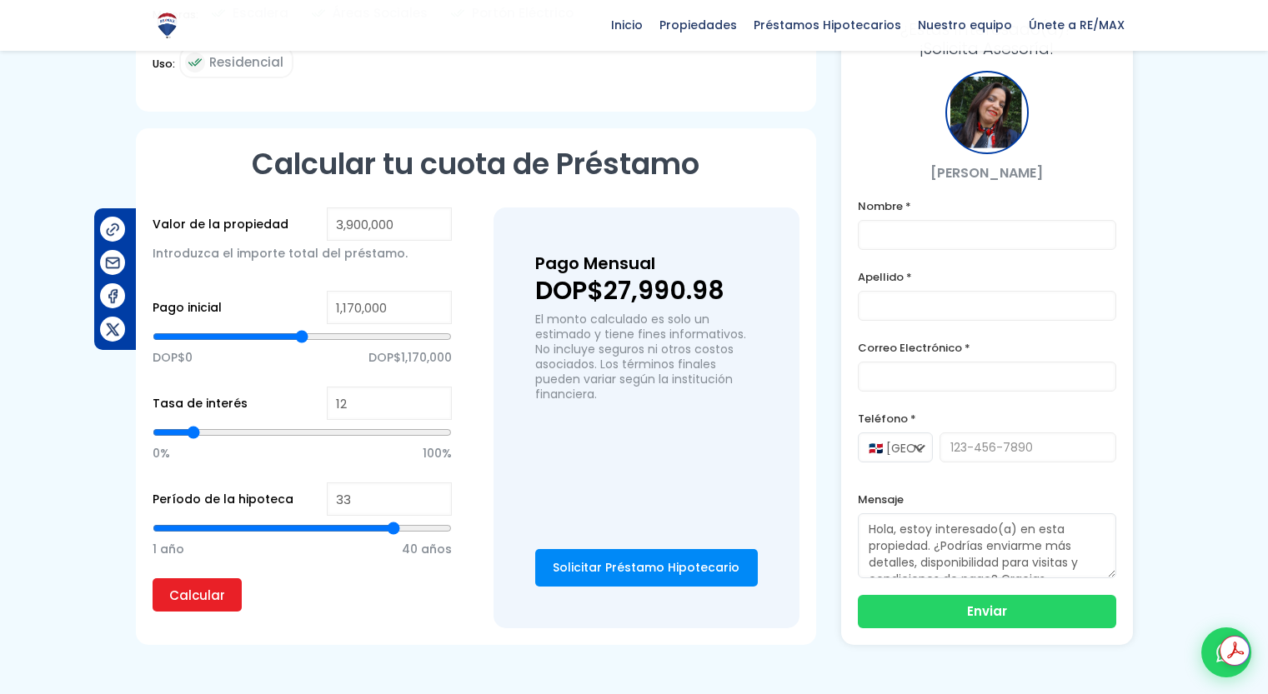
type input "35"
type input "37"
type input "40"
drag, startPoint x: 381, startPoint y: 493, endPoint x: 499, endPoint y: 464, distance: 121.7
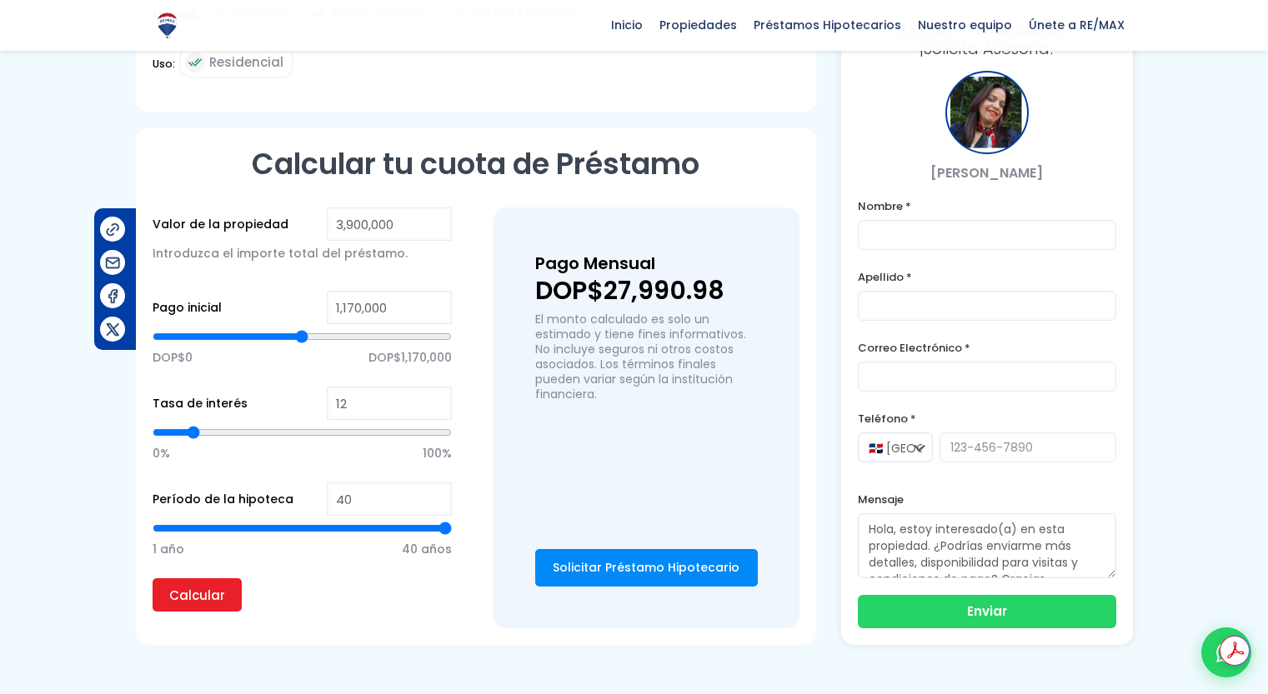
type input "40"
click at [452, 520] on input "range" at bounding box center [302, 528] width 299 height 17
click at [193, 578] on input "Calcular" at bounding box center [197, 594] width 89 height 33
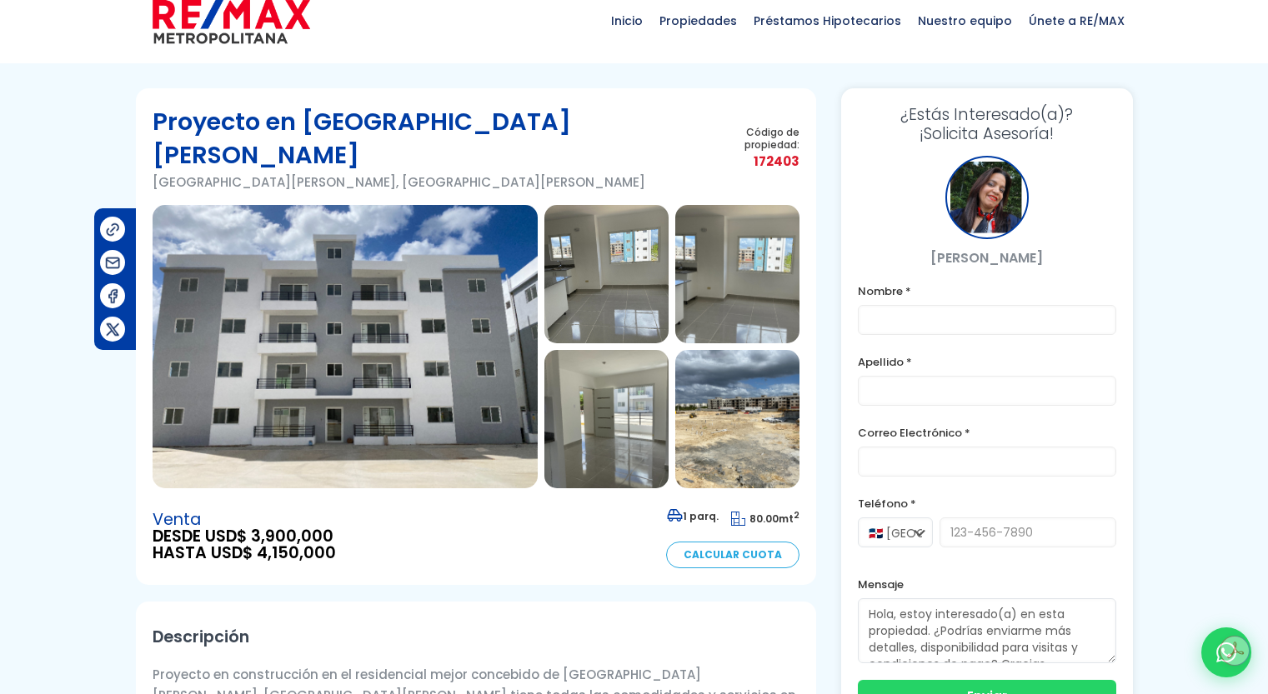
scroll to position [0, 0]
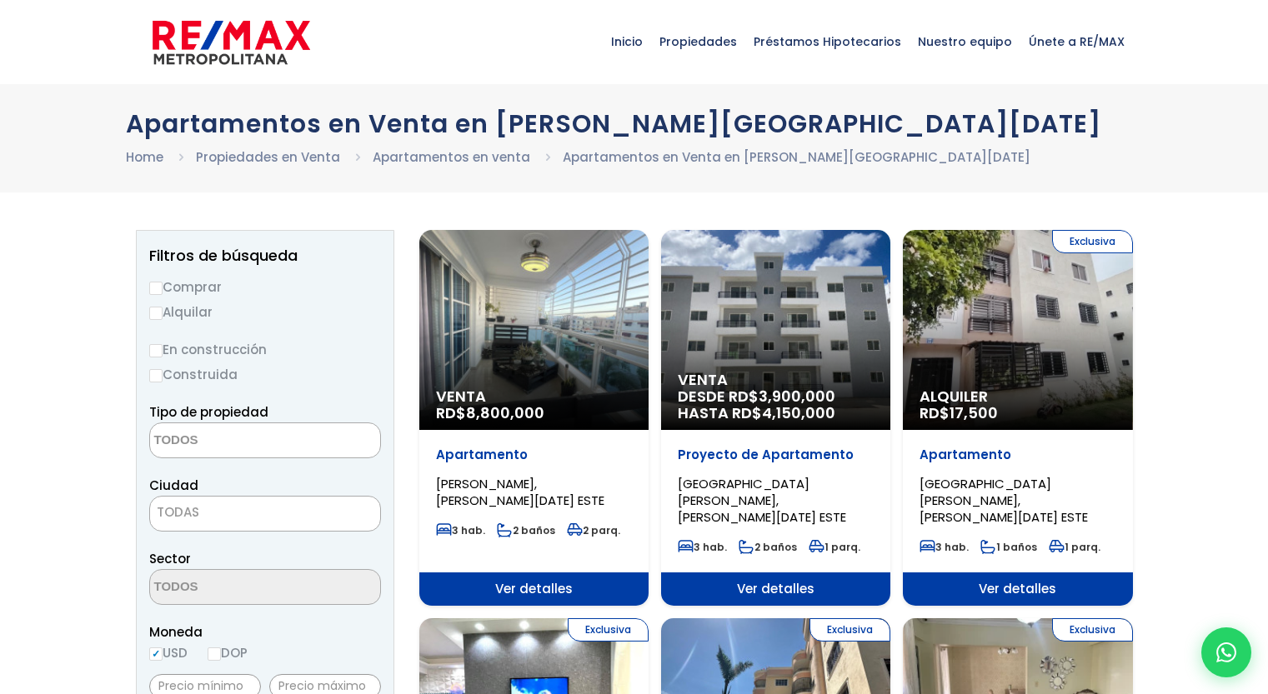
select select
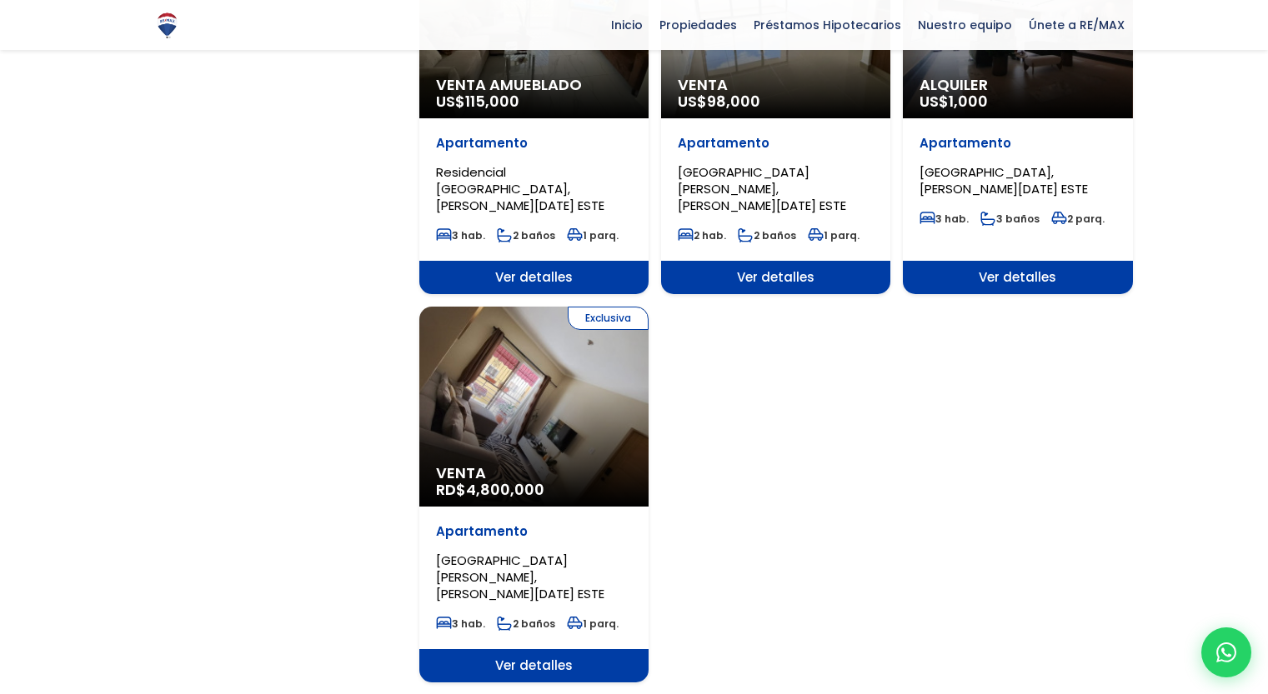
scroll to position [1851, 0]
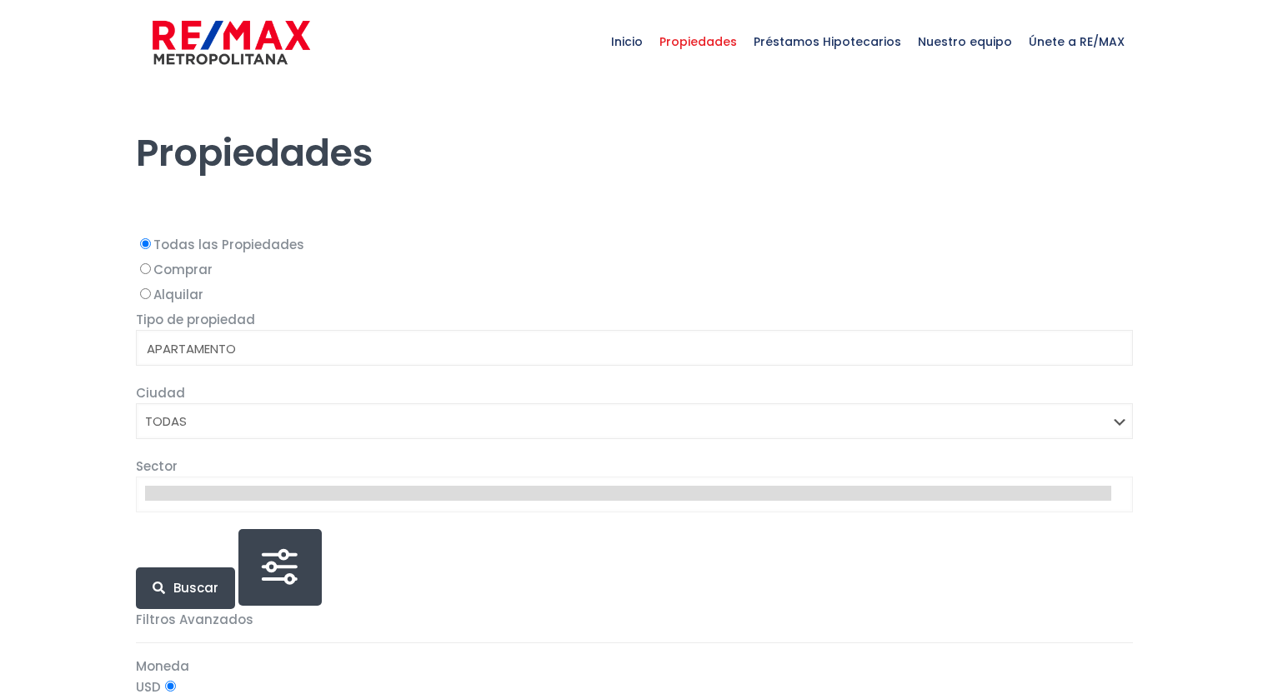
select select
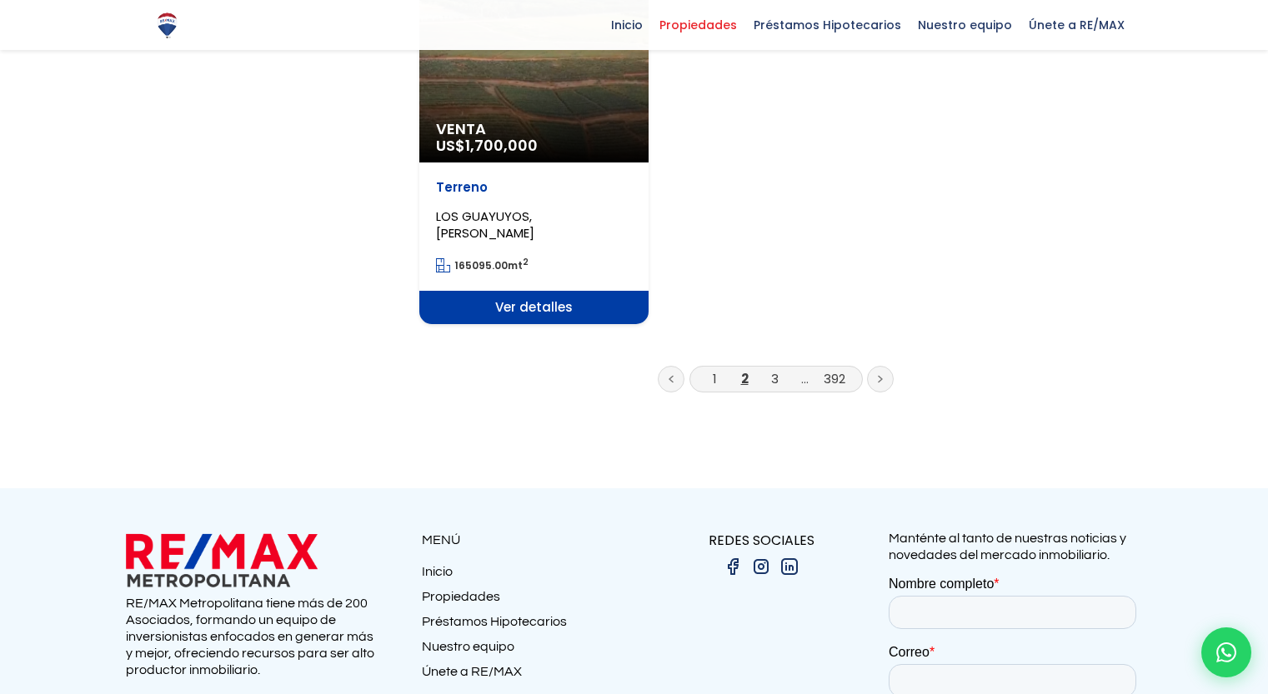
scroll to position [2299, 0]
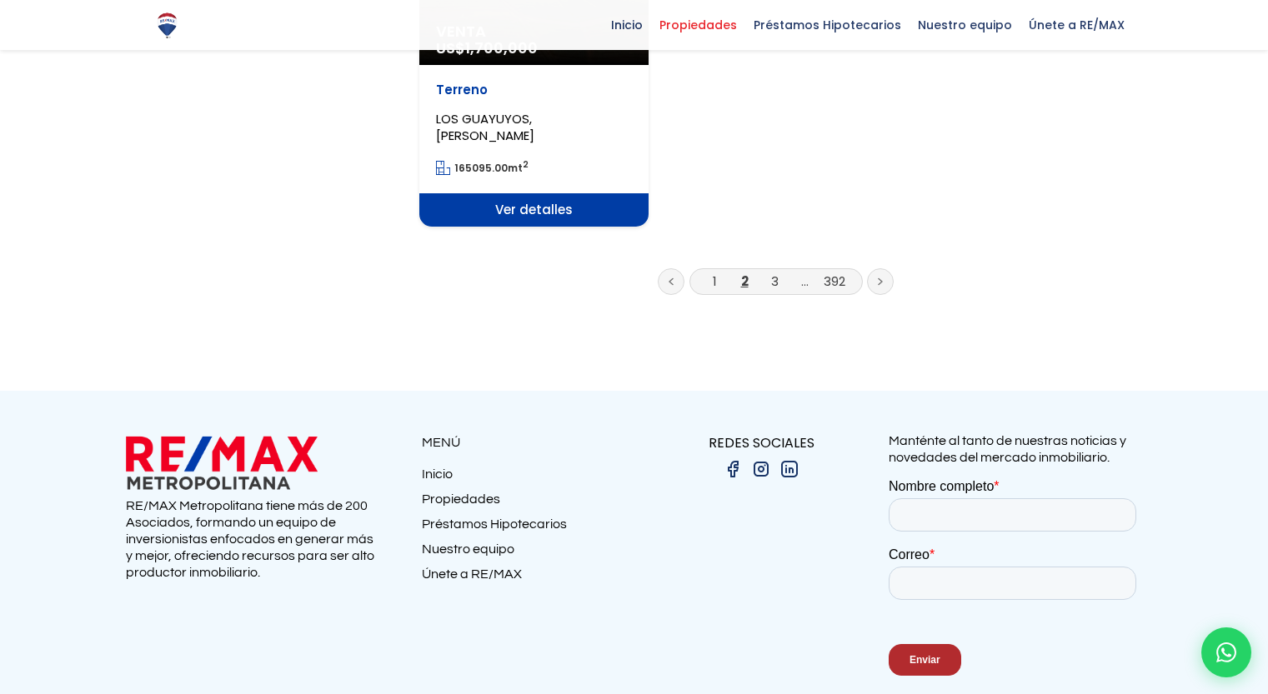
click at [874, 268] on link at bounding box center [880, 281] width 27 height 27
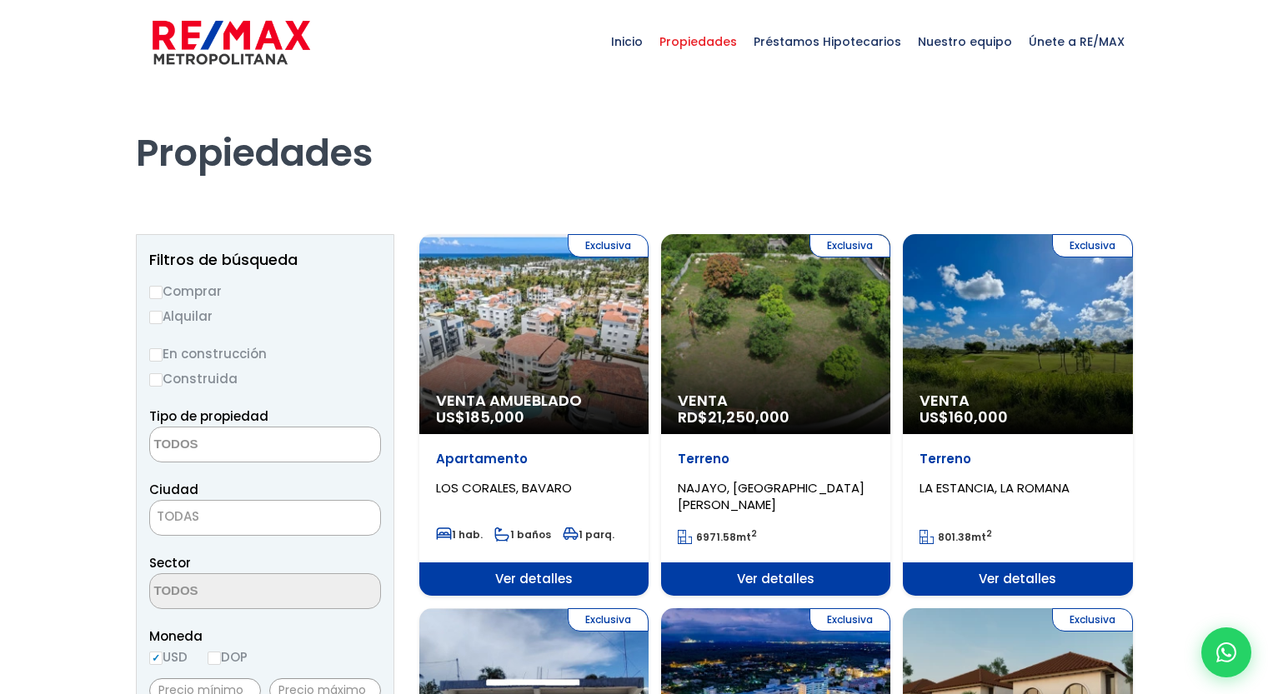
select select
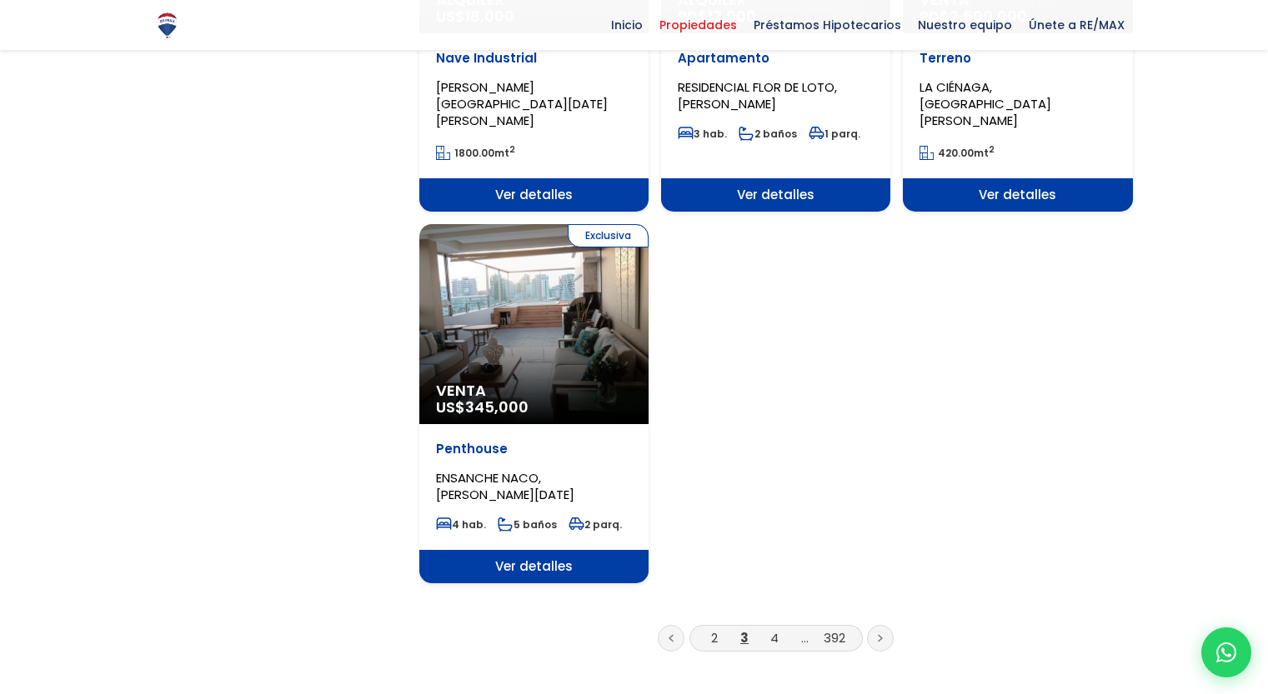
scroll to position [2165, 0]
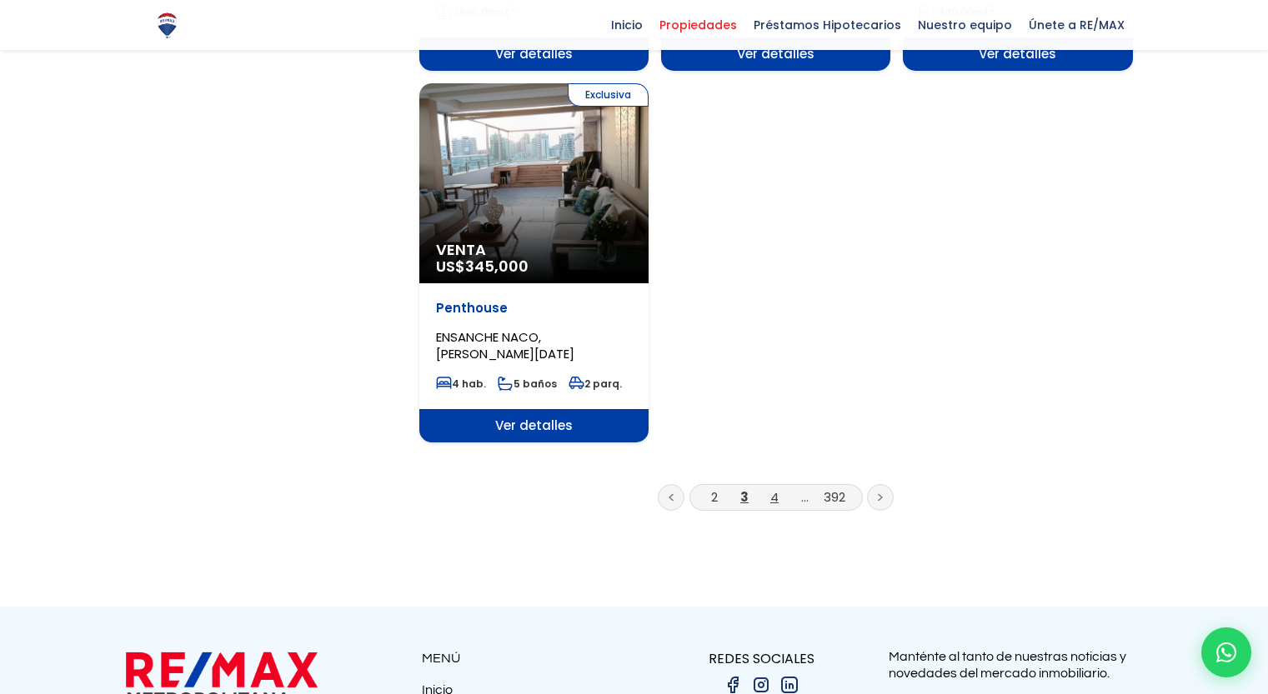
click at [777, 488] on link "4" at bounding box center [774, 497] width 8 height 18
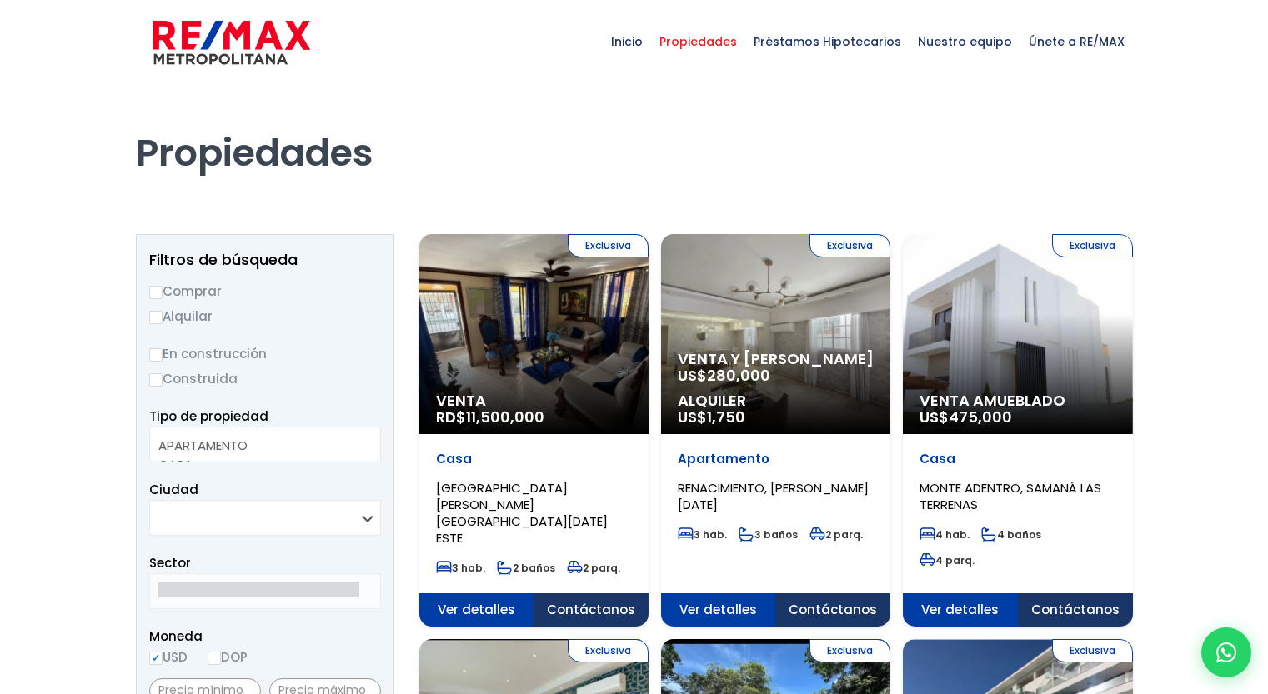
select select
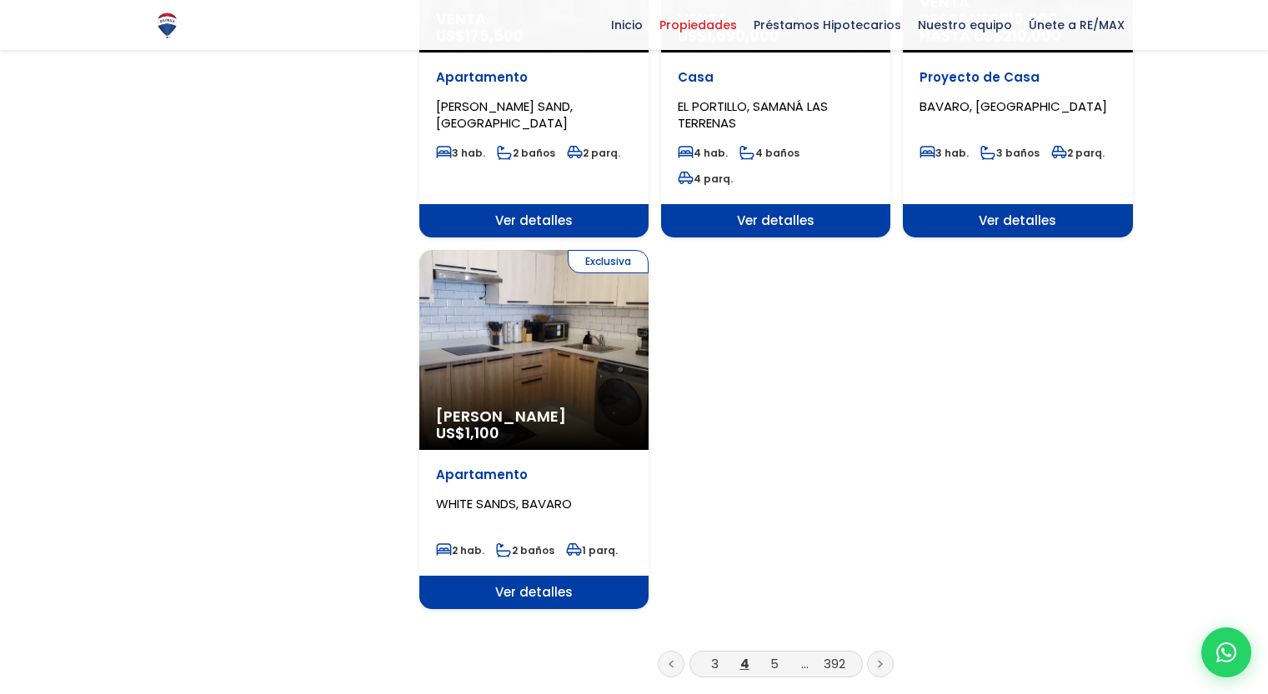
scroll to position [1996, 0]
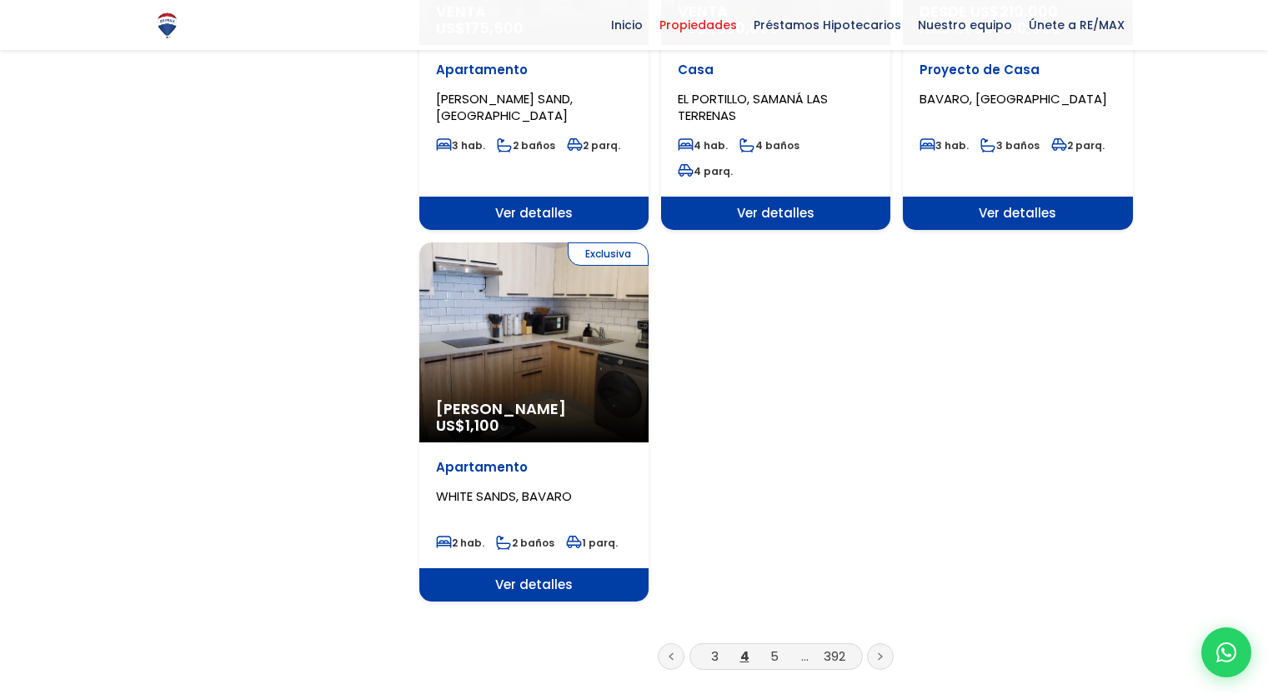
click at [878, 653] on icon at bounding box center [880, 657] width 5 height 8
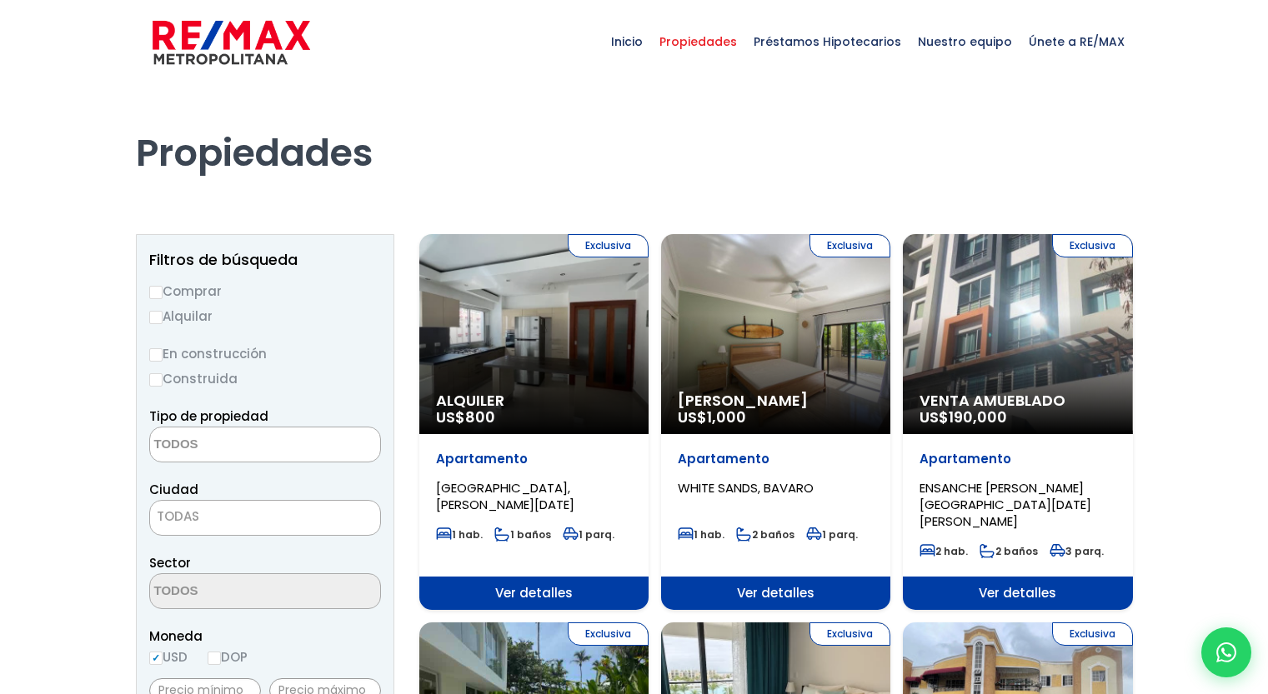
select select
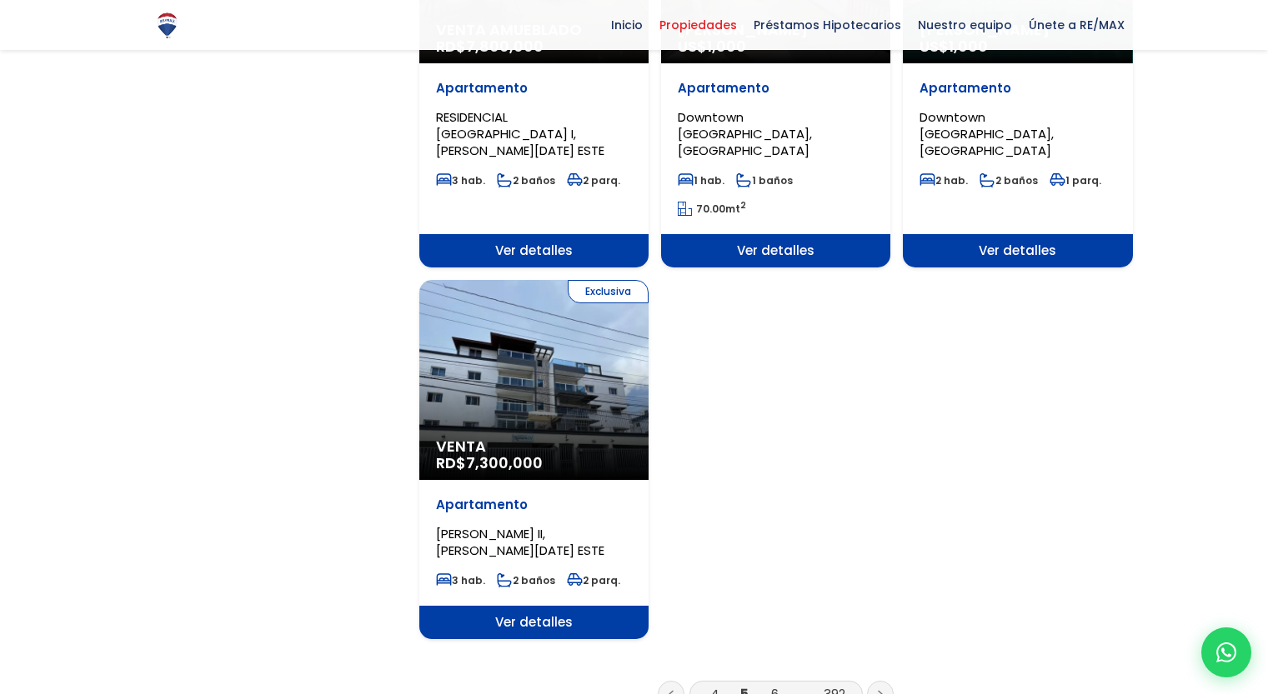
scroll to position [1886, 0]
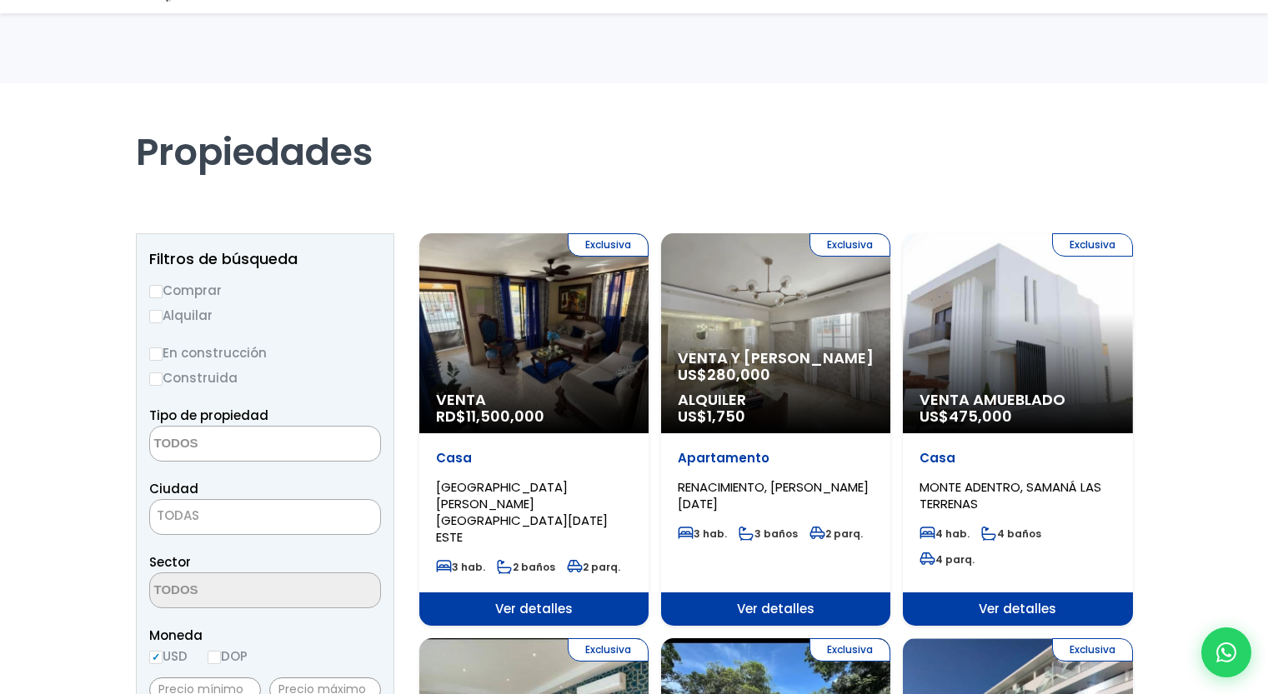
select select
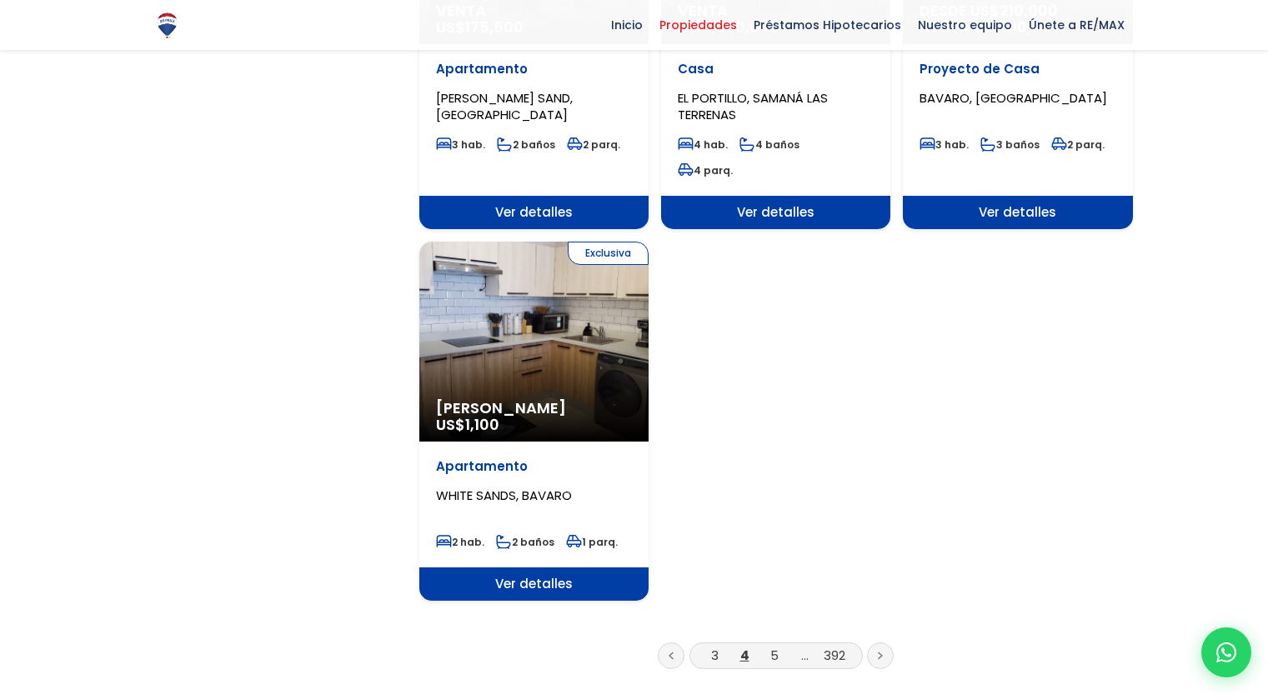
scroll to position [1996, 0]
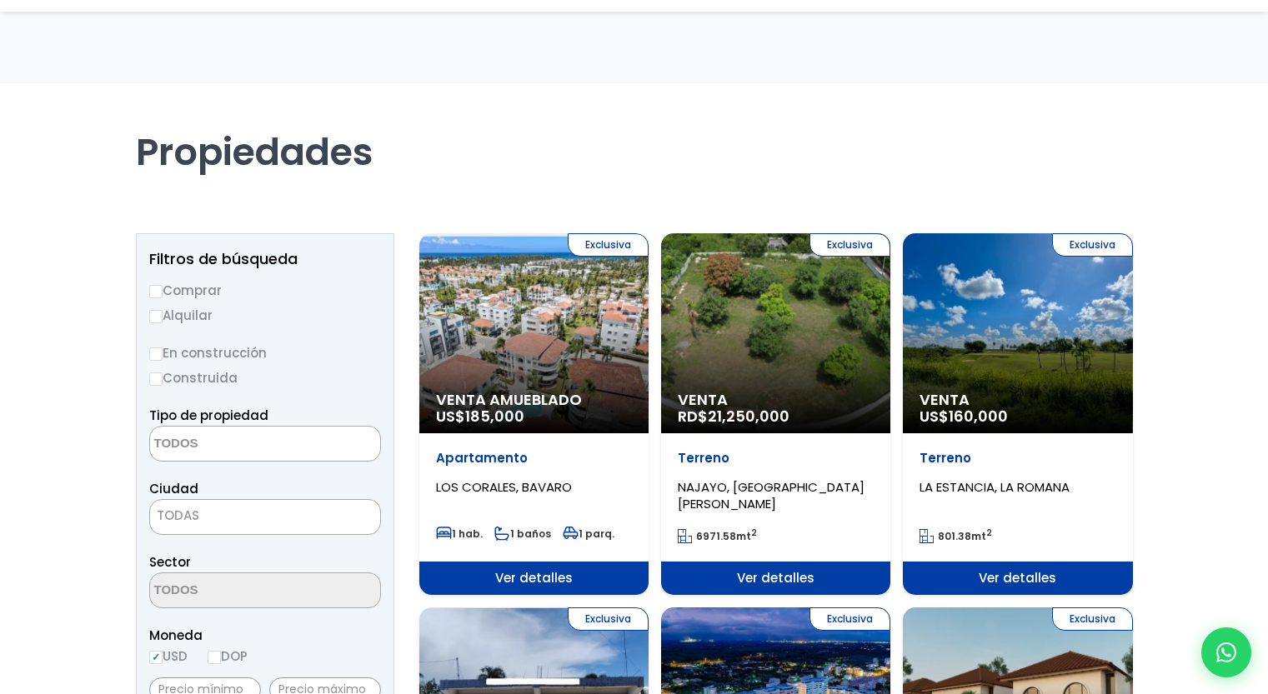
select select
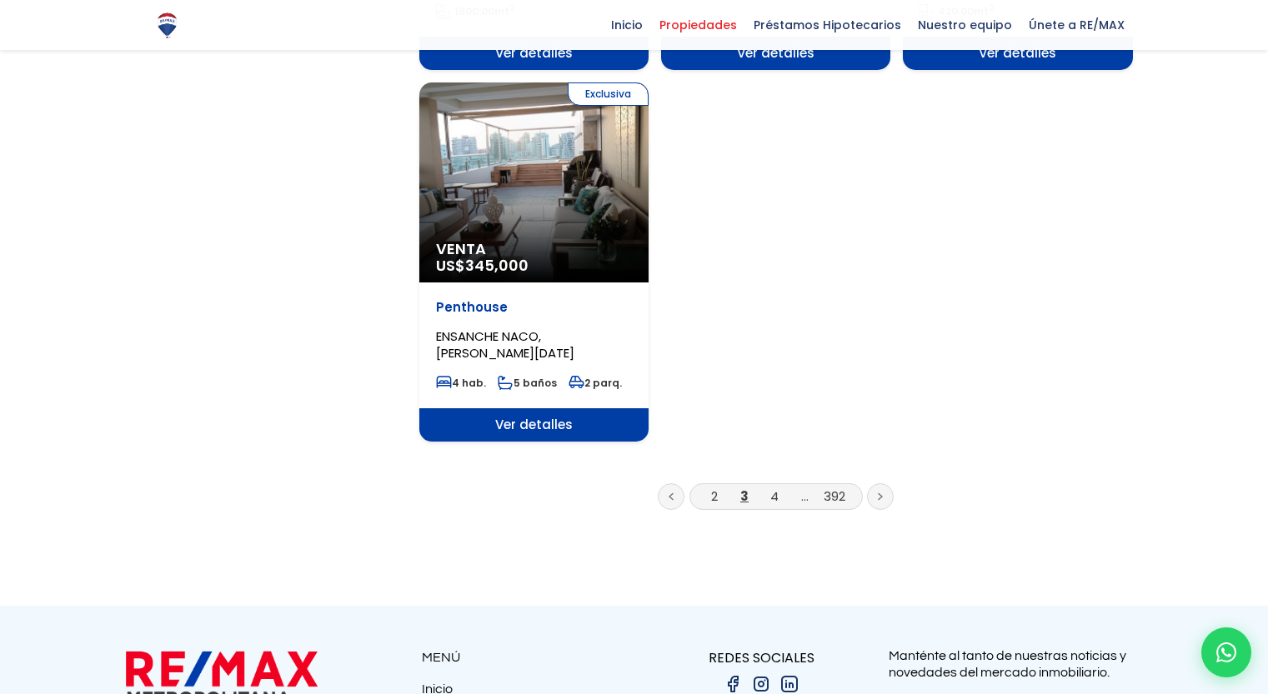
scroll to position [2165, 0]
